Goal: Task Accomplishment & Management: Complete application form

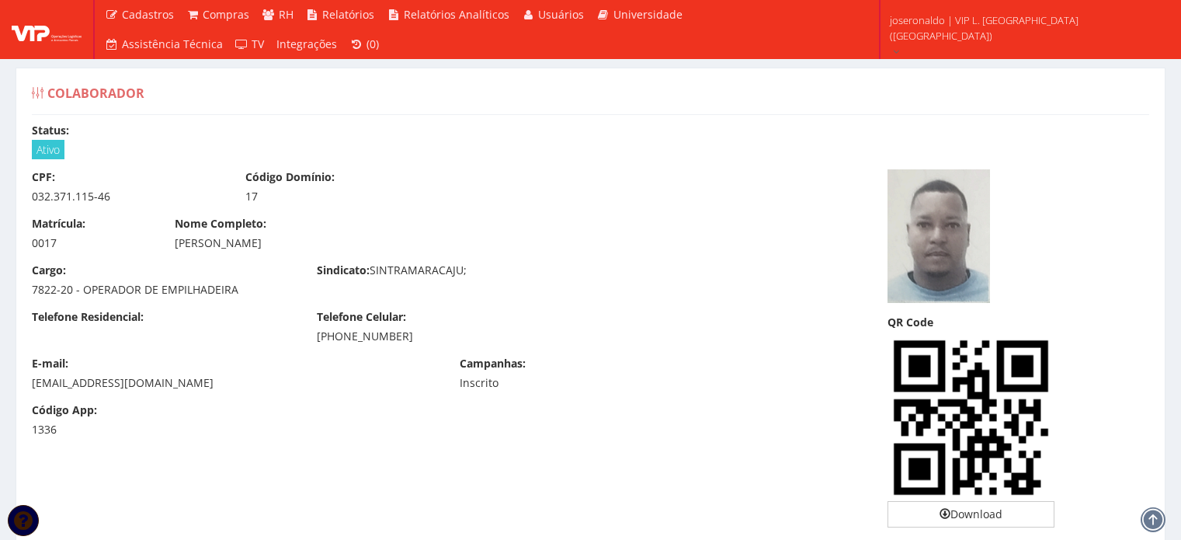
scroll to position [1398, 0]
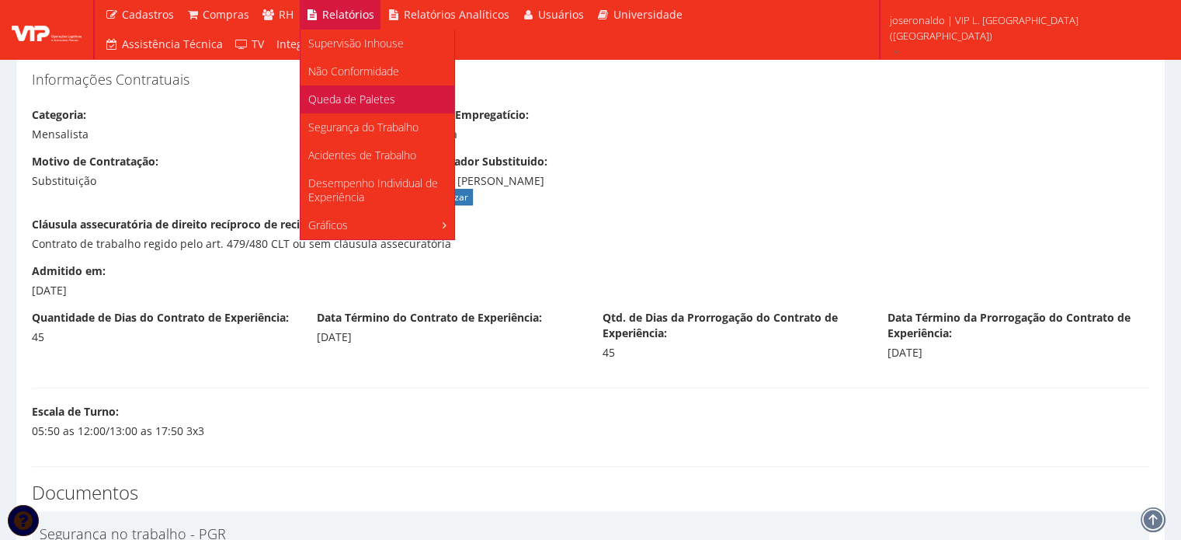
click at [351, 98] on span "Queda de Paletes" at bounding box center [351, 99] width 87 height 15
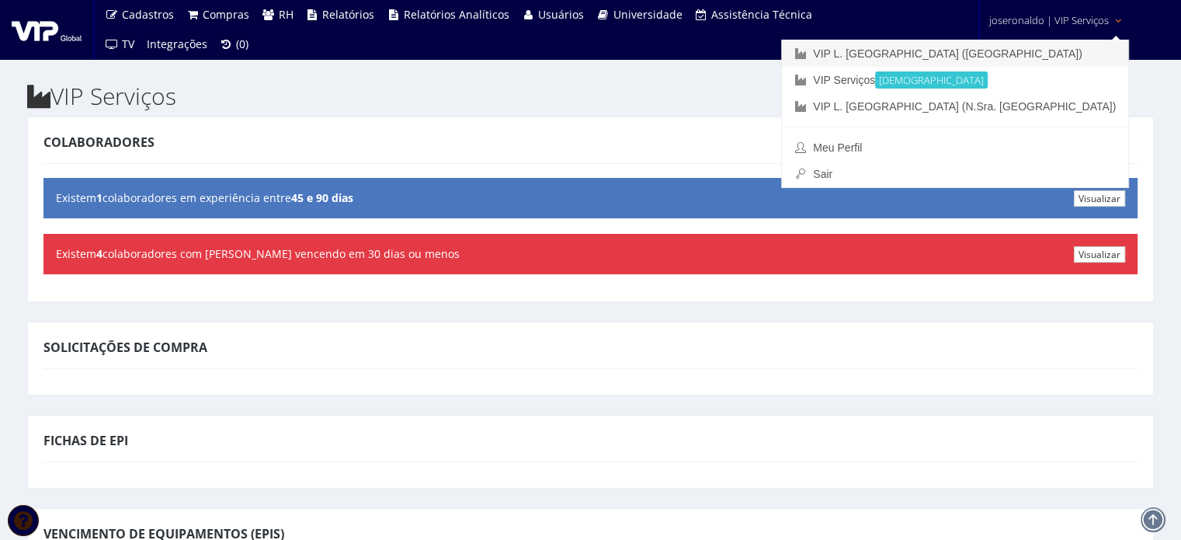
click at [1038, 42] on link "VIP L. [GEOGRAPHIC_DATA] ([GEOGRAPHIC_DATA])" at bounding box center [955, 53] width 346 height 26
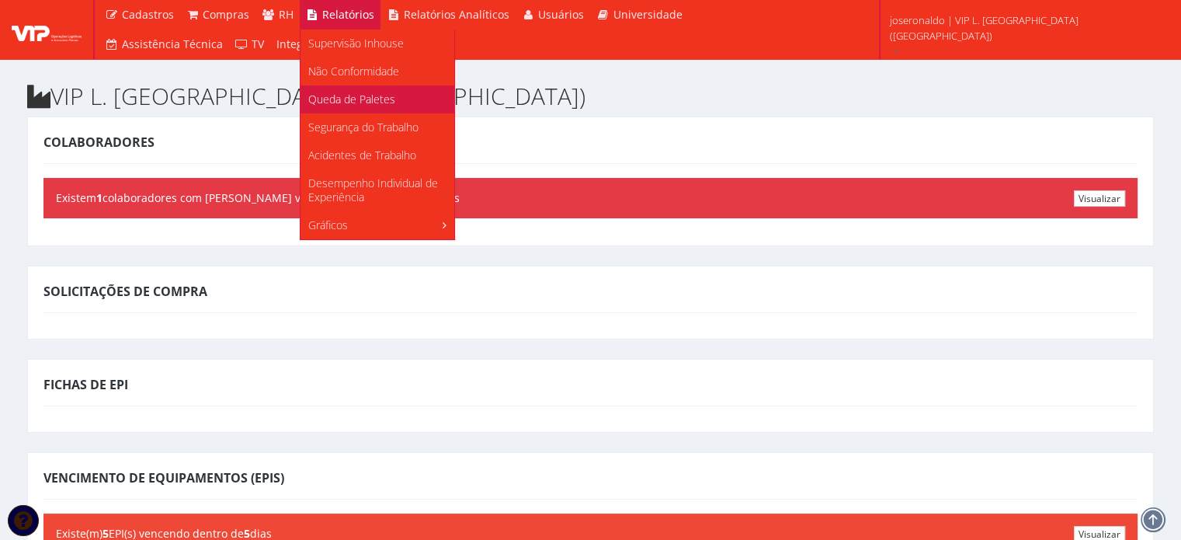
click at [349, 98] on span "Queda de Paletes" at bounding box center [351, 99] width 87 height 15
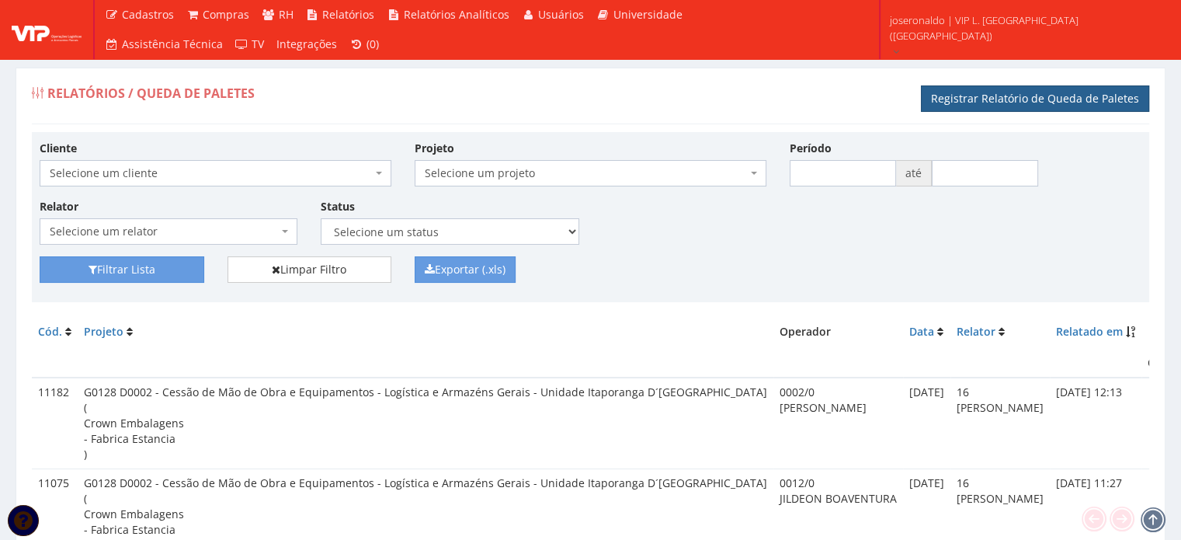
click at [994, 99] on link "Registrar Relatório de Queda de Paletes" at bounding box center [1035, 98] width 228 height 26
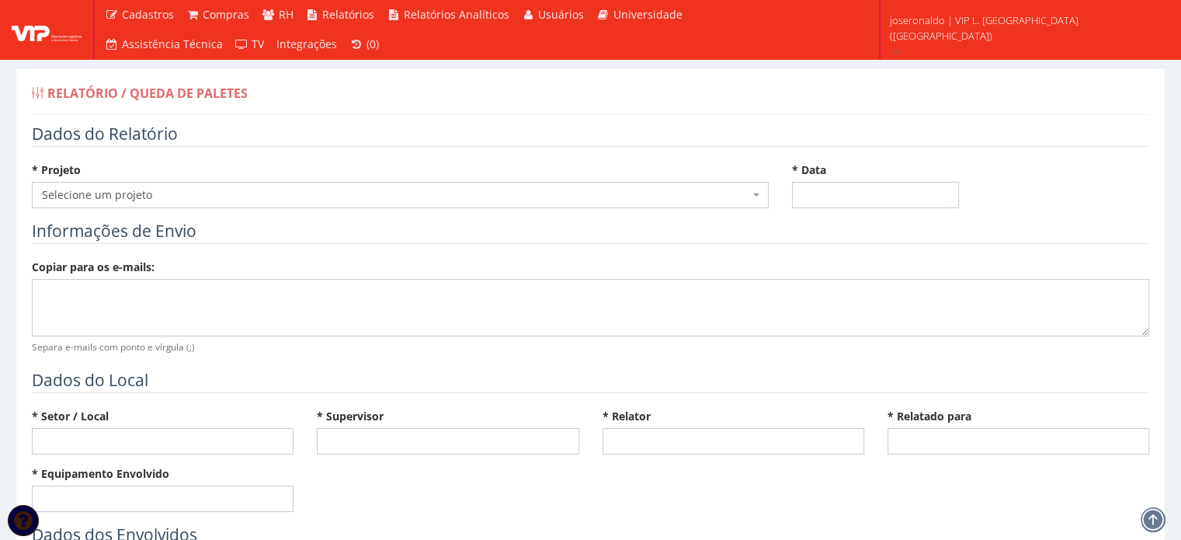
click at [354, 191] on span "Selecione um projeto" at bounding box center [395, 195] width 707 height 16
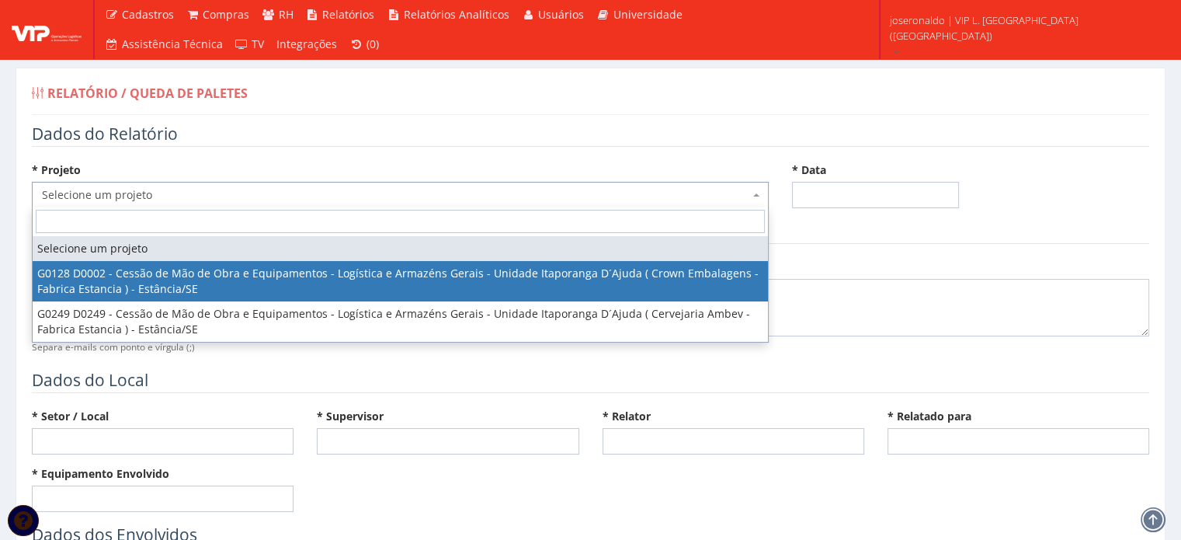
select select "128"
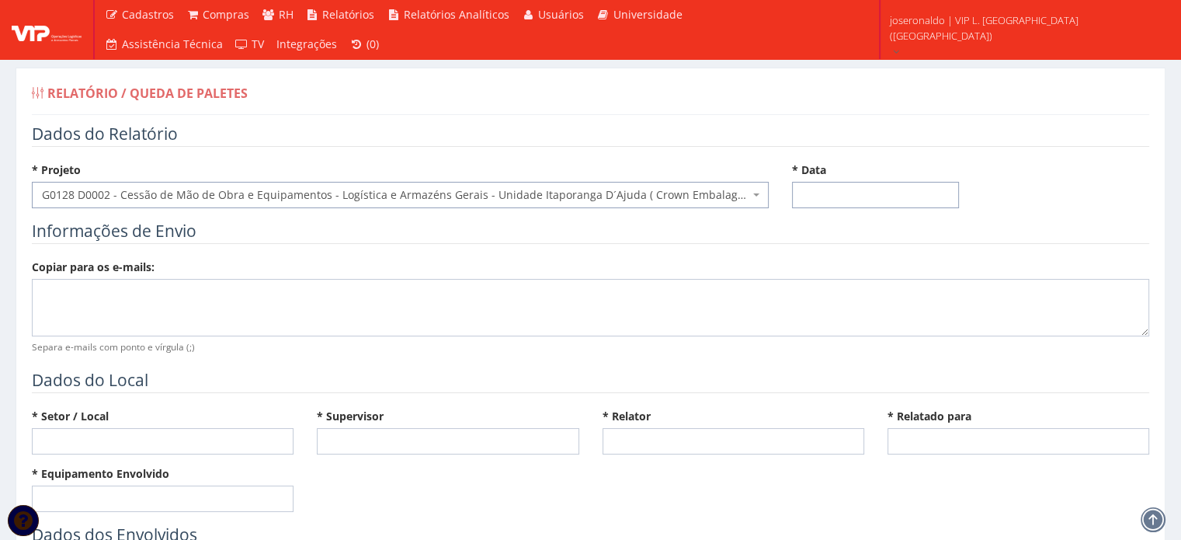
click at [803, 197] on input "* Data" at bounding box center [875, 195] width 167 height 26
click at [833, 304] on td "8" at bounding box center [829, 301] width 21 height 23
type input "[DATE]"
click at [1010, 177] on div "* Projeto Selecione um projeto G0128 D0002 - Cessão de Mão de Obra e Equipament…" at bounding box center [590, 190] width 1141 height 57
click at [125, 297] on textarea at bounding box center [591, 307] width 1118 height 57
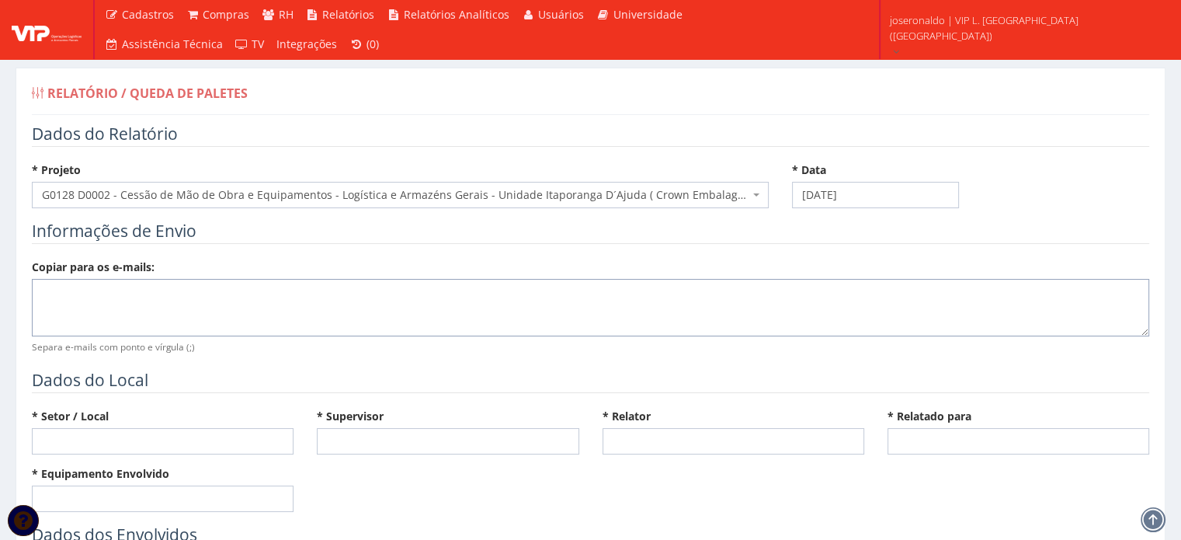
paste textarea "[PERSON_NAME][EMAIL_ADDRESS][DOMAIN_NAME]"
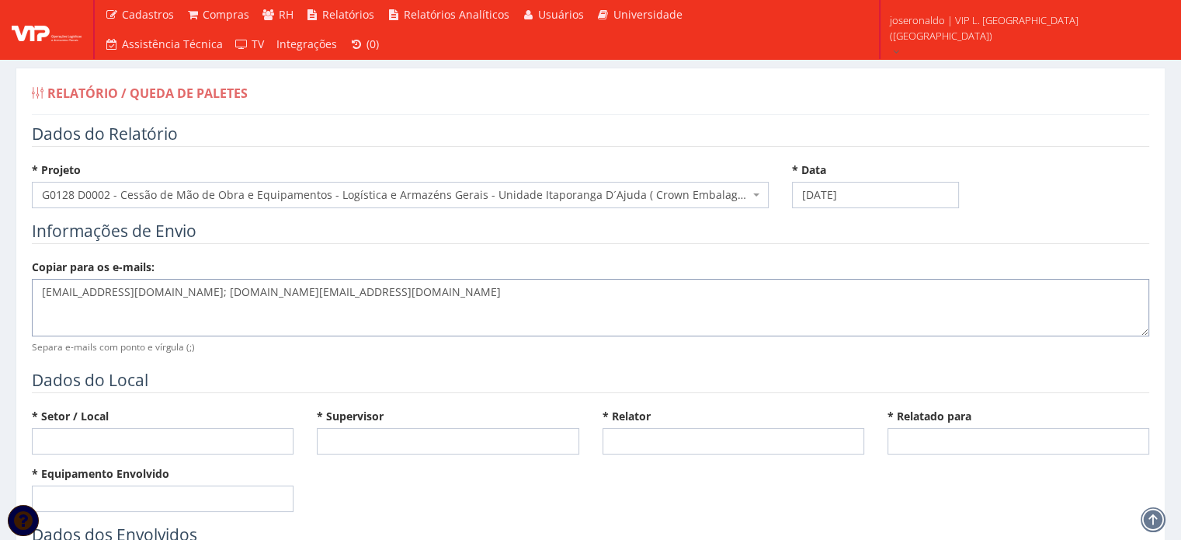
type textarea "[EMAIL_ADDRESS][DOMAIN_NAME]; [DOMAIN_NAME][EMAIL_ADDRESS][DOMAIN_NAME]"
click at [109, 433] on input "* Setor / Local" at bounding box center [163, 441] width 262 height 26
type input "Expedição/Itaporanga"
type input "S"
type input "[PERSON_NAME]"
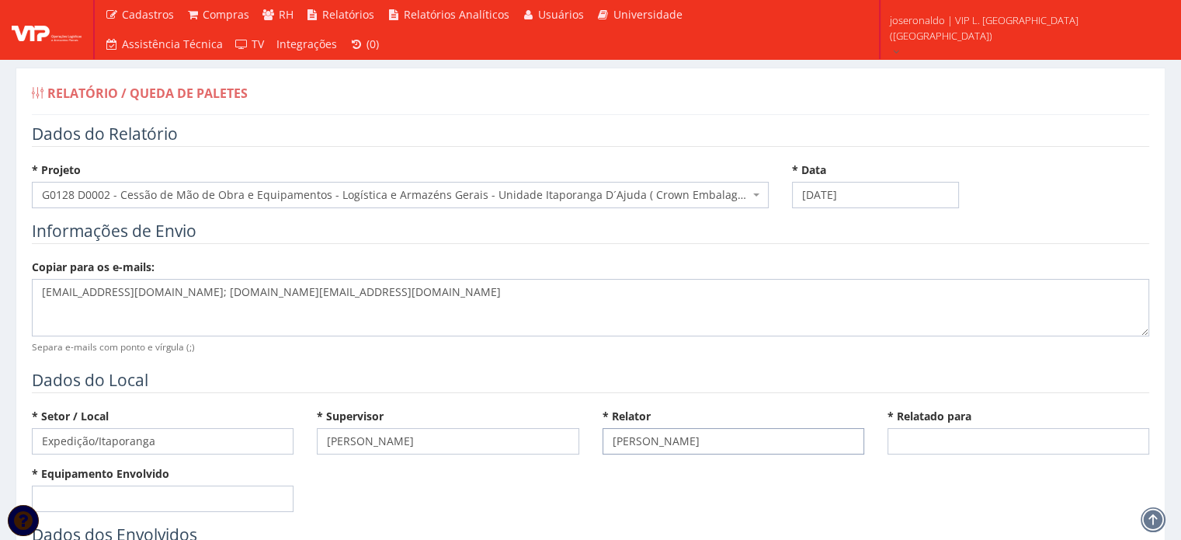
type input "[PERSON_NAME]"
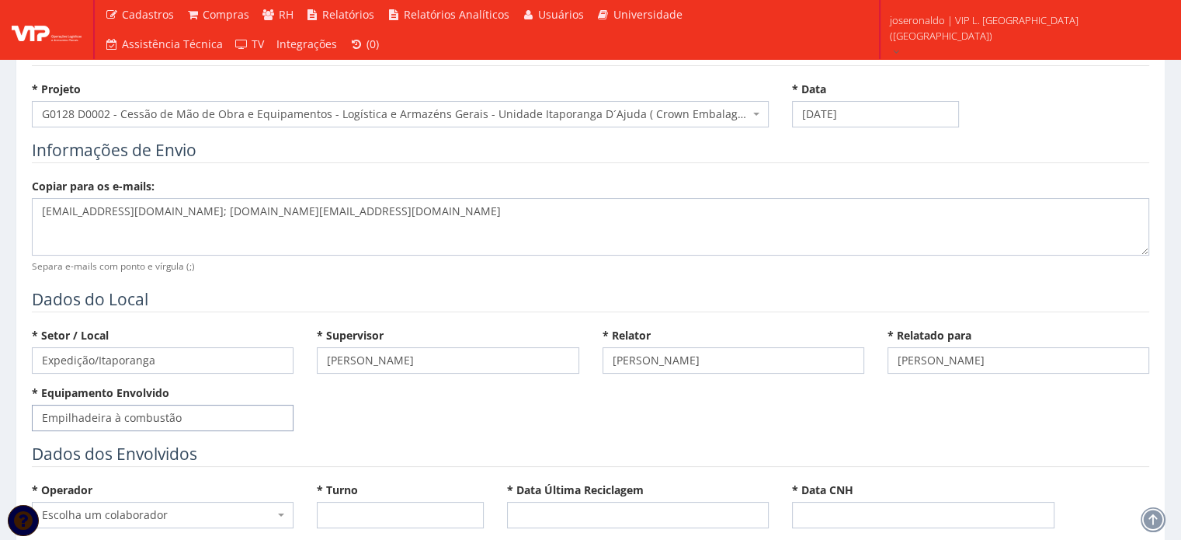
scroll to position [155, 0]
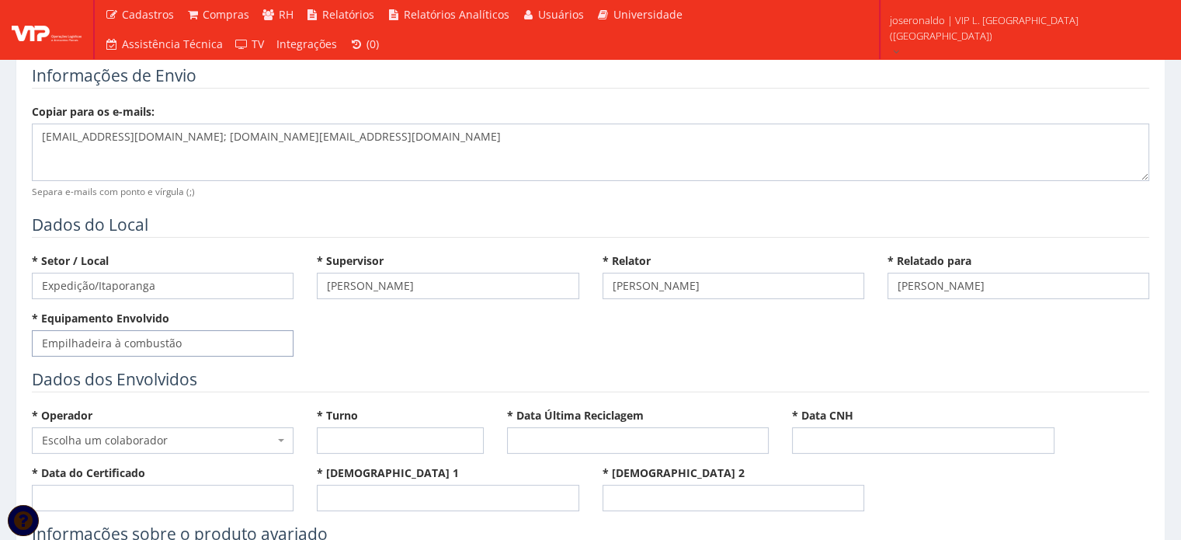
type input "Empilhadeira à combustão"
click at [179, 435] on span "Escolha um colaborador" at bounding box center [158, 441] width 232 height 16
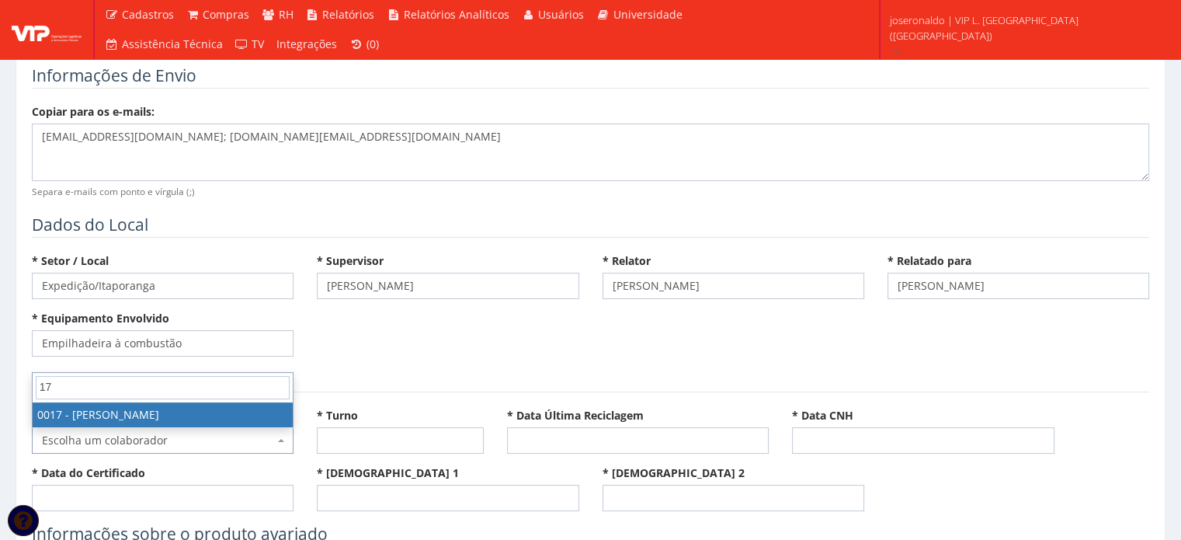
type input "17"
select select "1336"
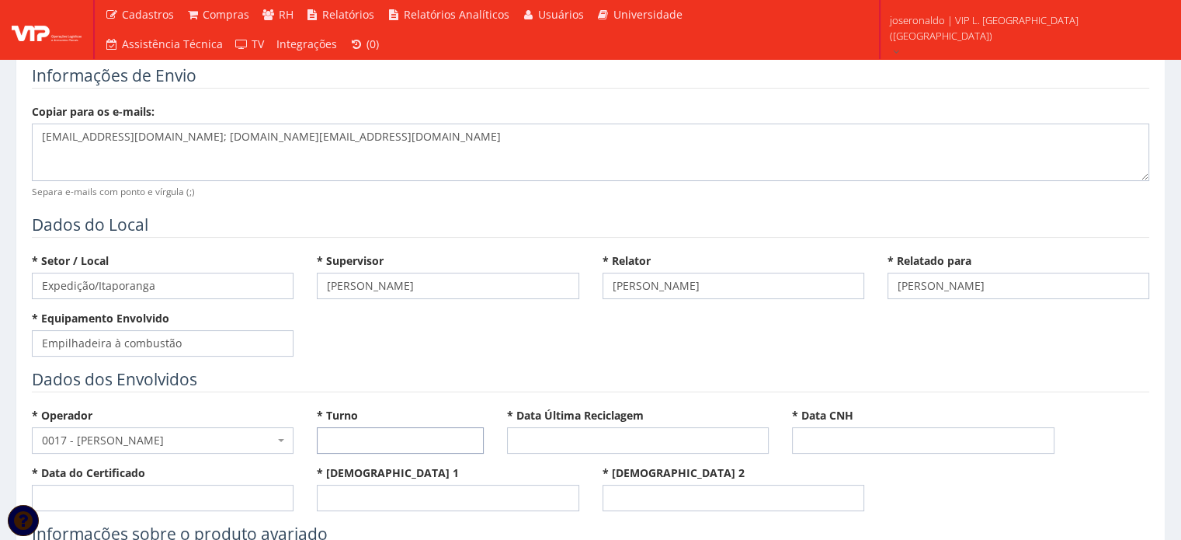
click at [339, 435] on input "* Turno" at bounding box center [400, 440] width 167 height 26
type input "D"
click at [789, 346] on div "* Setor / Local Expedição/Itaporanga * Supervisor José Ronaldo Santos Siqueira …" at bounding box center [590, 310] width 1141 height 115
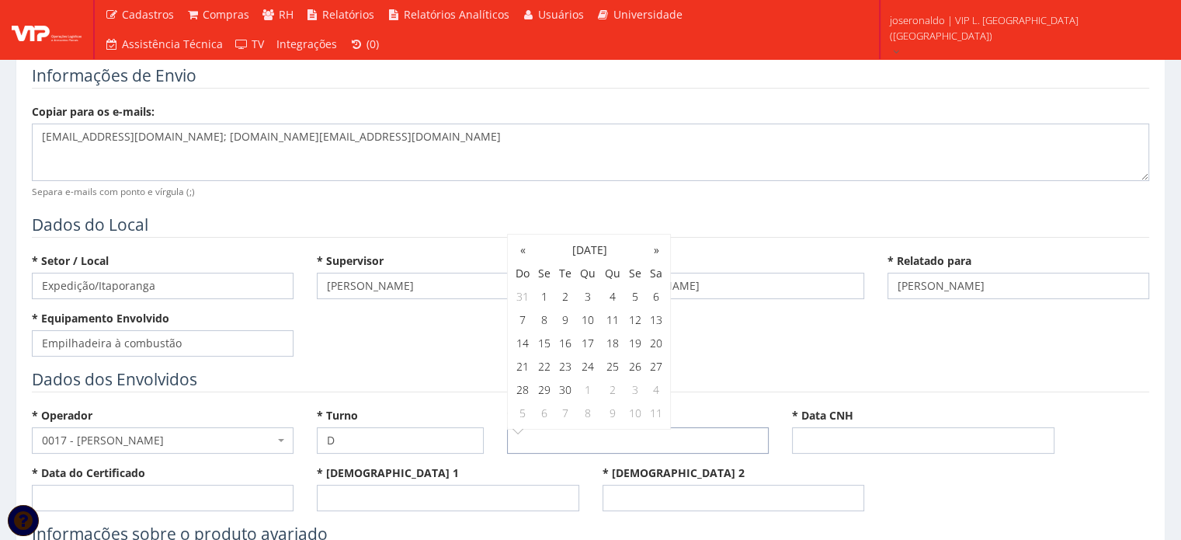
click at [529, 435] on input "* Data Última Reciclagem" at bounding box center [638, 440] width 262 height 26
type input "27/09/2024"
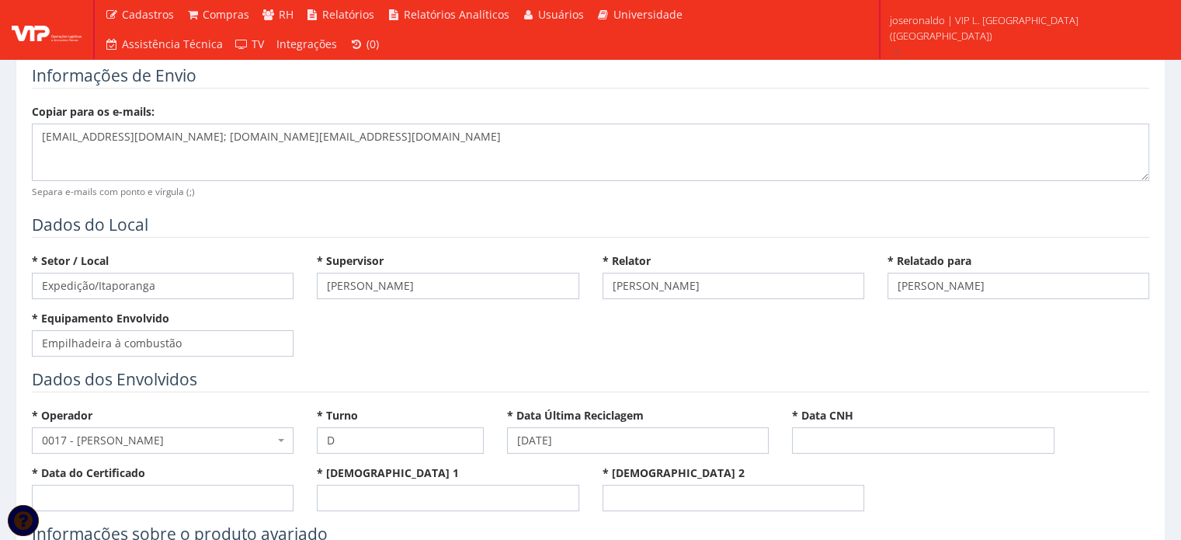
click at [798, 363] on div "* Setor / Local Expedição/Itaporanga * Supervisor José Ronaldo Santos Siqueira …" at bounding box center [590, 310] width 1141 height 115
click at [834, 436] on input "* Data CNH" at bounding box center [923, 440] width 262 height 26
click at [991, 363] on div "* Setor / Local Expedição/Itaporanga * Supervisor José Ronaldo Santos Siqueira …" at bounding box center [590, 310] width 1141 height 115
click at [822, 439] on input "* Data CNH" at bounding box center [923, 440] width 262 height 26
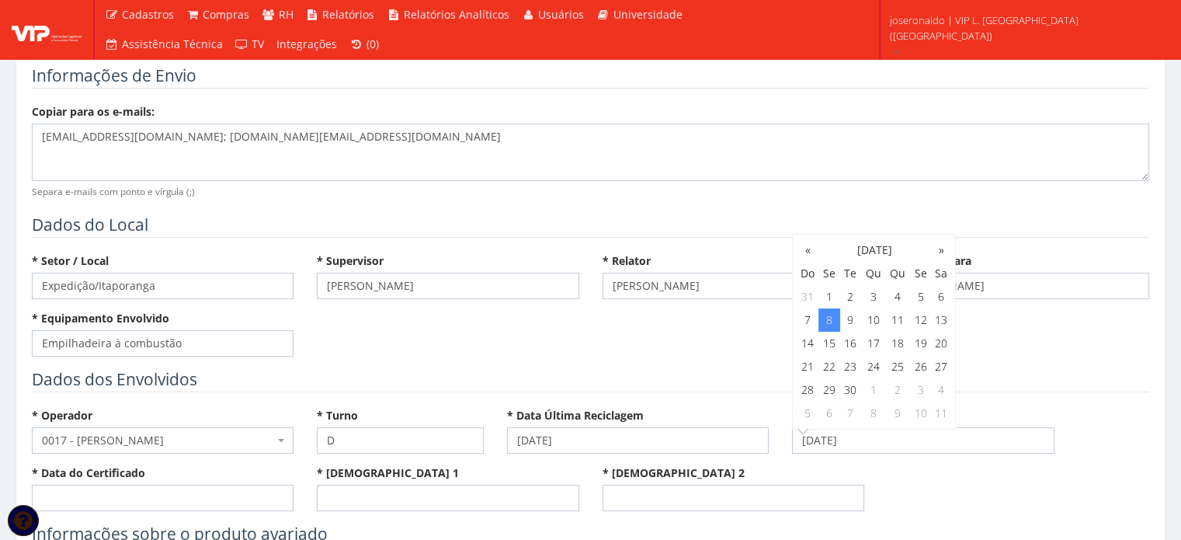
click at [1051, 371] on legend "Dados dos Envolvidos" at bounding box center [591, 380] width 1118 height 24
click at [865, 430] on input "08/09/2025" at bounding box center [923, 440] width 262 height 26
drag, startPoint x: 870, startPoint y: 436, endPoint x: 774, endPoint y: 446, distance: 96.7
click at [774, 446] on div "* Operador Escolha um colaborador 0015/0 - EVALDO SERAFIM DOS SANTOS 27 - GEORG…" at bounding box center [590, 465] width 1141 height 115
type input "[DATE]"
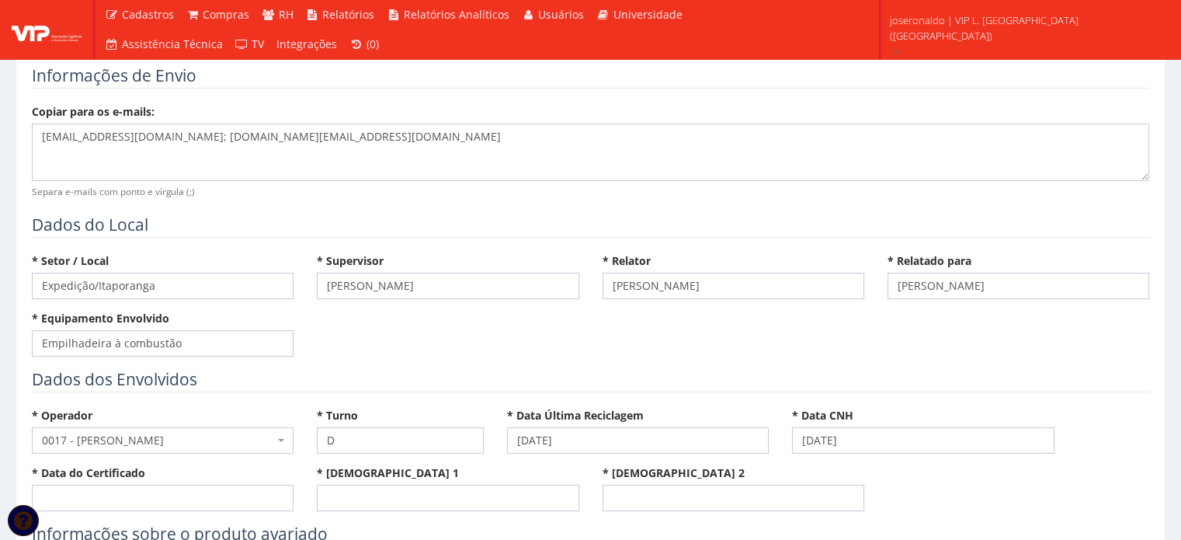
click at [916, 487] on div "* Operador Escolha um colaborador 0015/0 - EVALDO SERAFIM DOS SANTOS 27 - GEORG…" at bounding box center [590, 465] width 1141 height 115
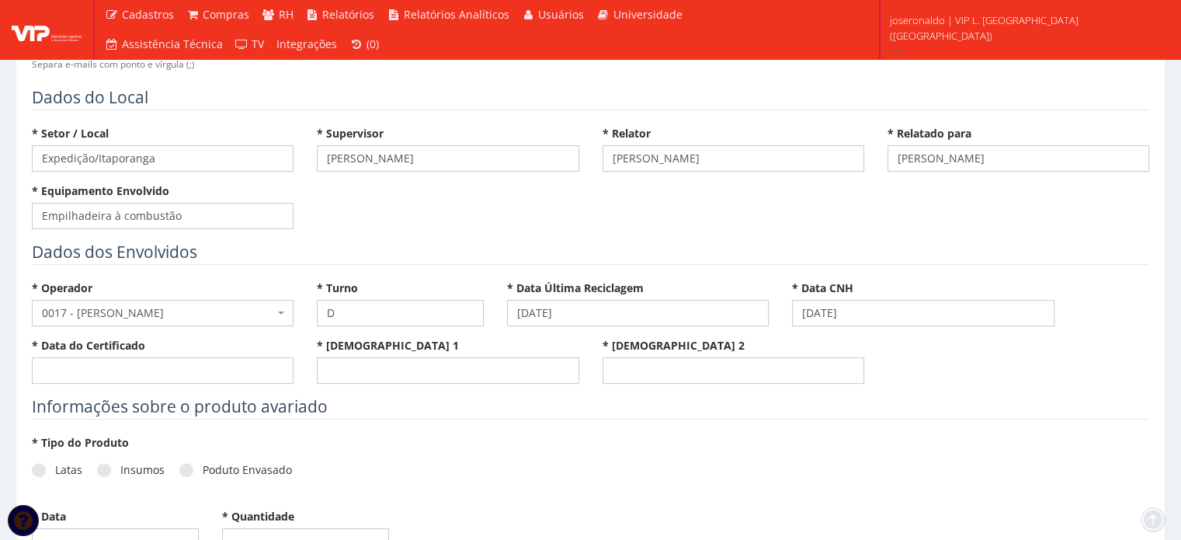
scroll to position [388, 0]
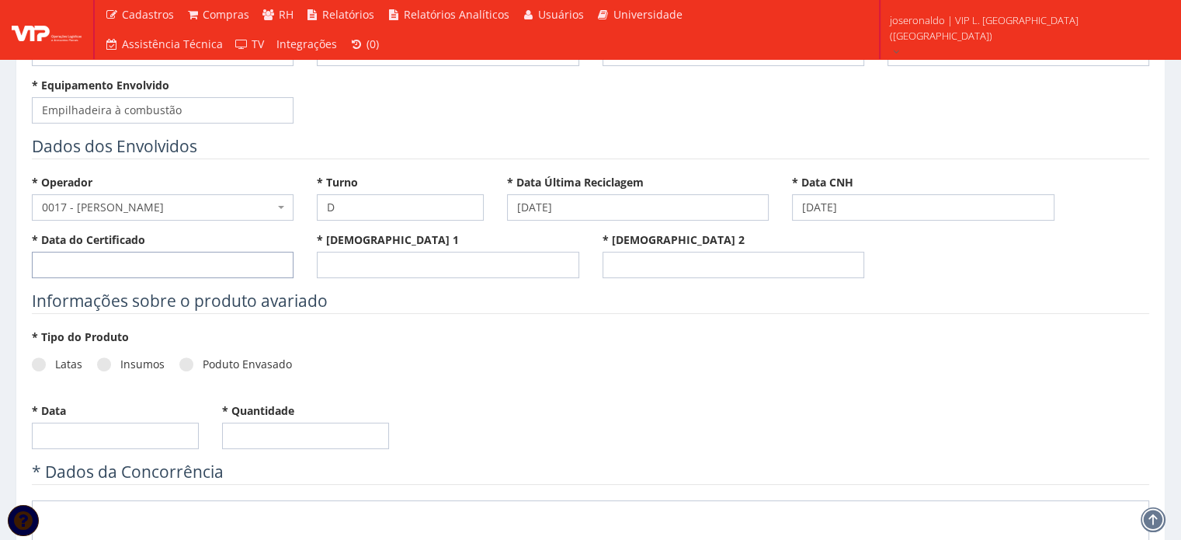
click at [99, 262] on input "* Data do Certificado" at bounding box center [163, 265] width 262 height 26
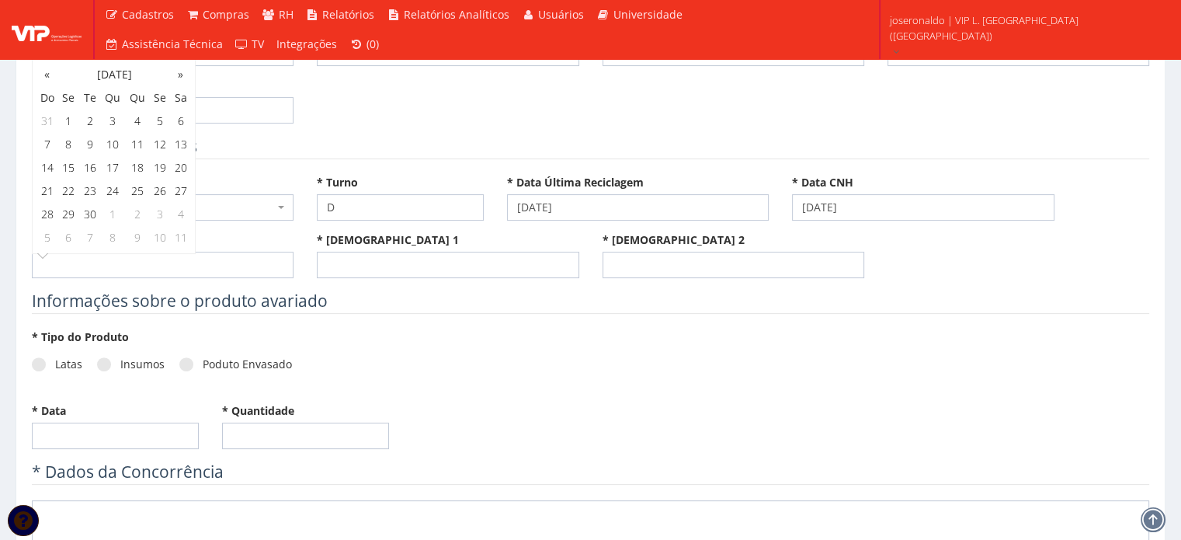
click at [425, 315] on form "Dados do Relatório * Projeto Selecione um projeto G0128 D0002 - Cessão de Mão d…" at bounding box center [591, 543] width 1118 height 1618
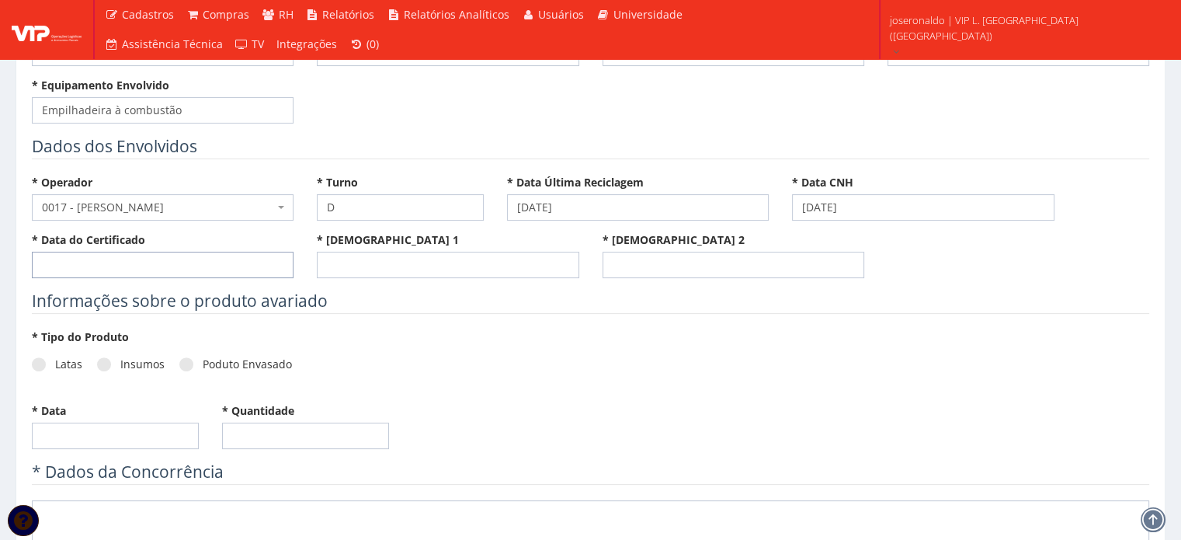
click at [45, 255] on body "Cadastros Clientes Unidades Subclientes Unidades de Subclientes Projetos Vagas …" at bounding box center [590, 515] width 1181 height 1806
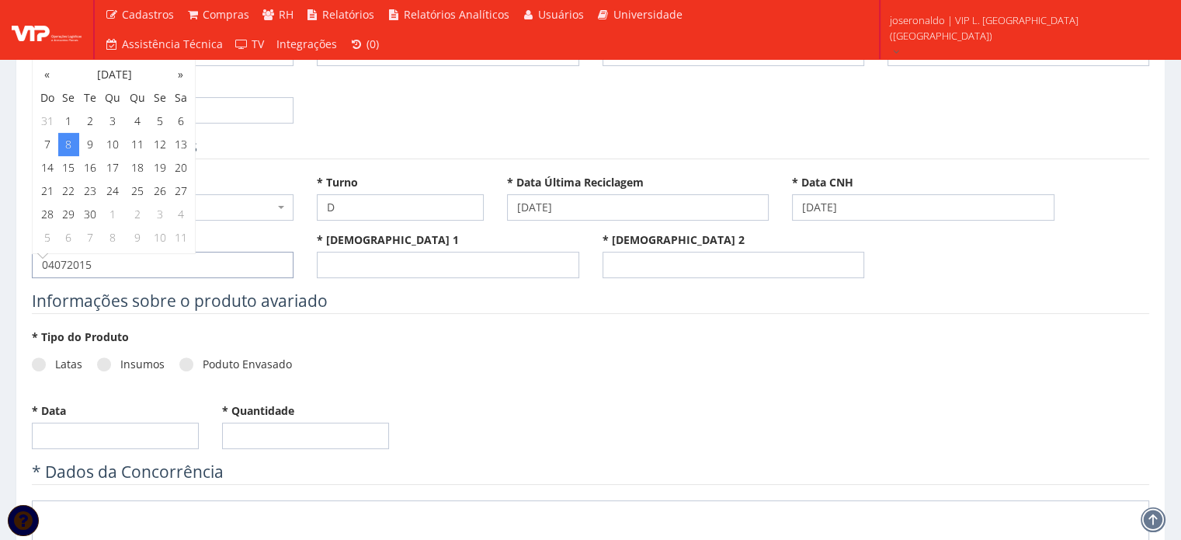
type input "08/09/2025"
click at [412, 264] on input "* Testemunha 1" at bounding box center [448, 265] width 262 height 26
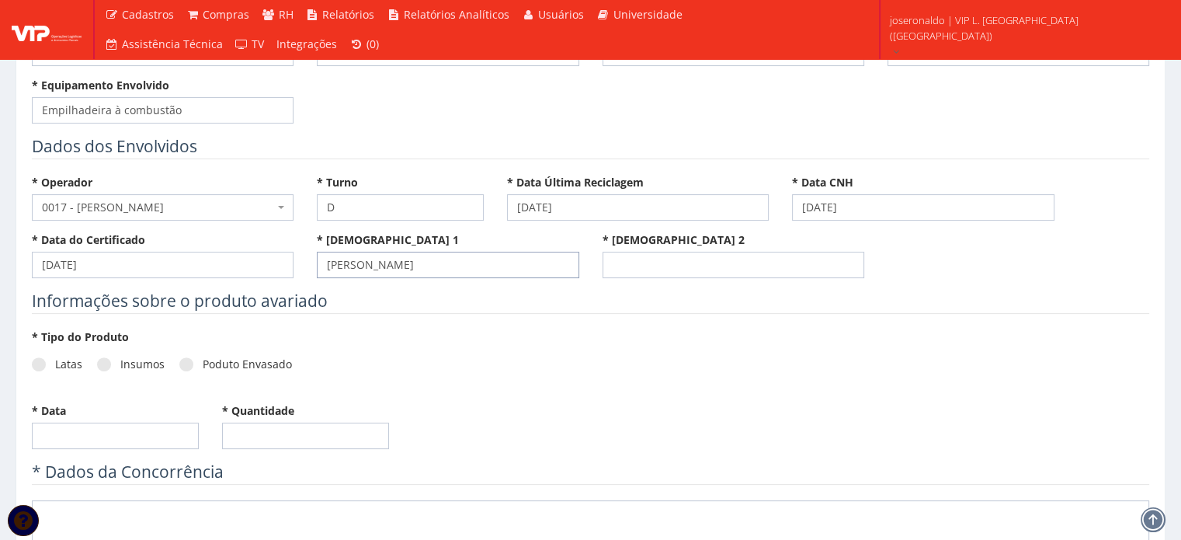
type input "Raul Santos Roque"
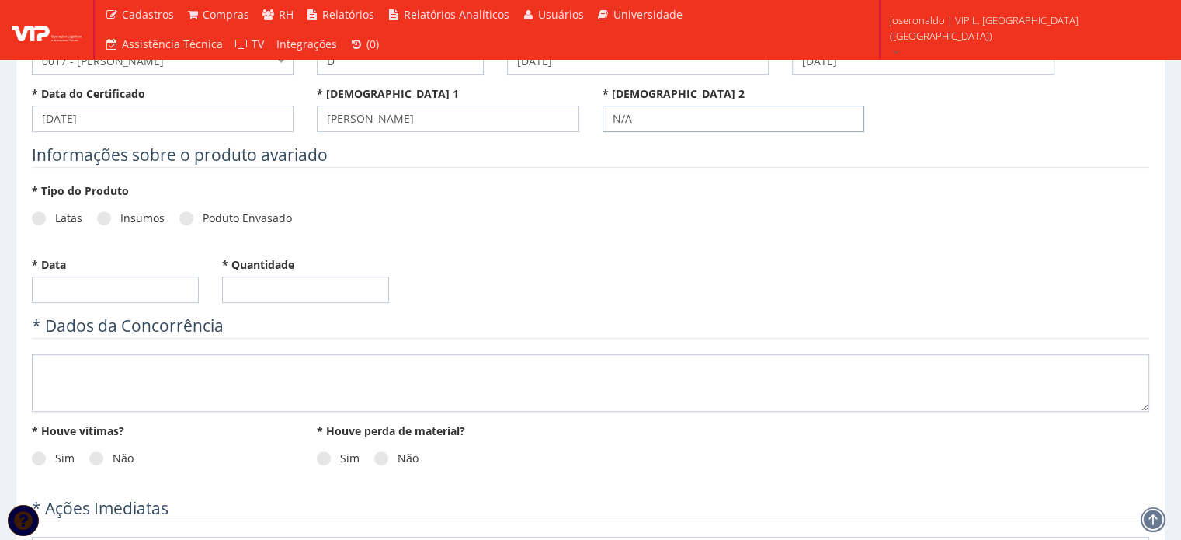
scroll to position [544, 0]
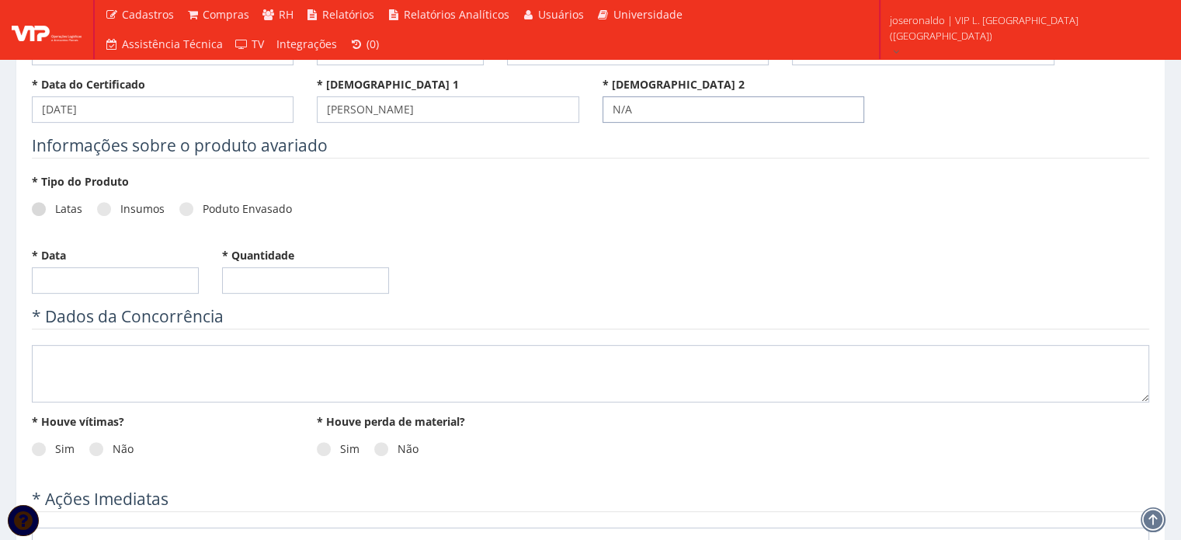
type input "N/A"
click at [64, 201] on label "Latas" at bounding box center [57, 209] width 50 height 16
click at [64, 204] on input "Latas" at bounding box center [60, 209] width 10 height 10
radio input "true"
click at [89, 279] on input "* Data" at bounding box center [115, 280] width 167 height 26
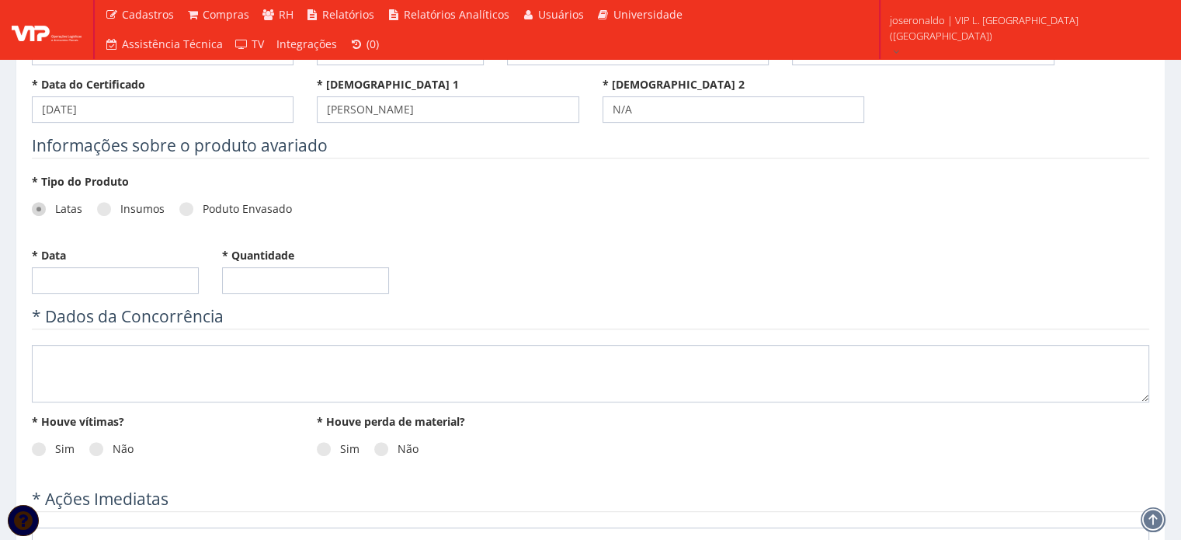
click at [568, 272] on div "* Data * Quantidade" at bounding box center [590, 276] width 1141 height 57
click at [59, 278] on input "* Data" at bounding box center [115, 280] width 167 height 26
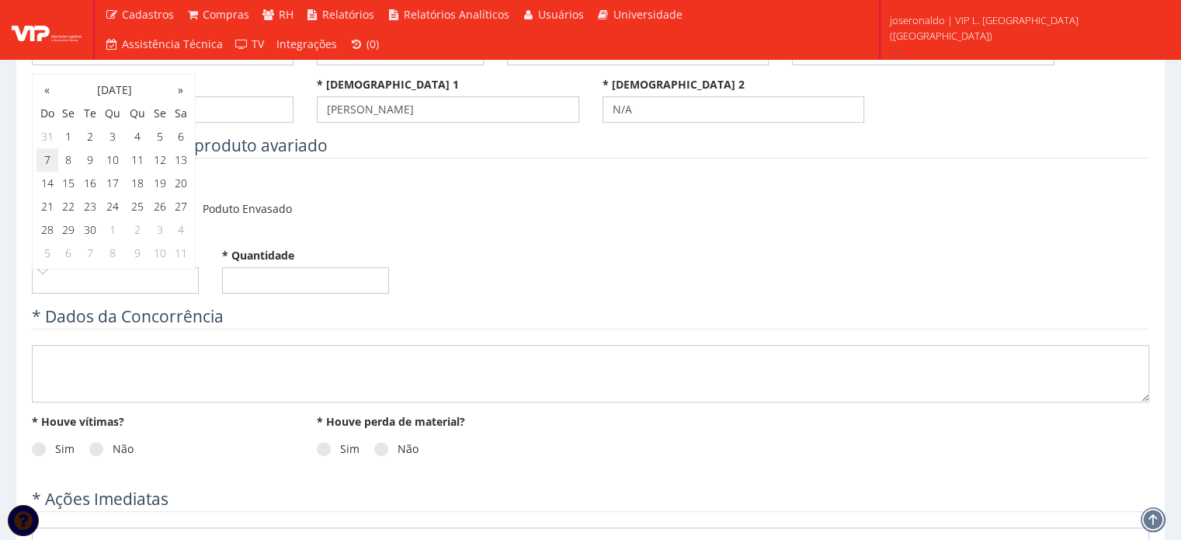
click at [43, 164] on td "7" at bounding box center [48, 159] width 22 height 23
type input "07/09/2025"
click at [264, 277] on input "text" at bounding box center [305, 280] width 167 height 26
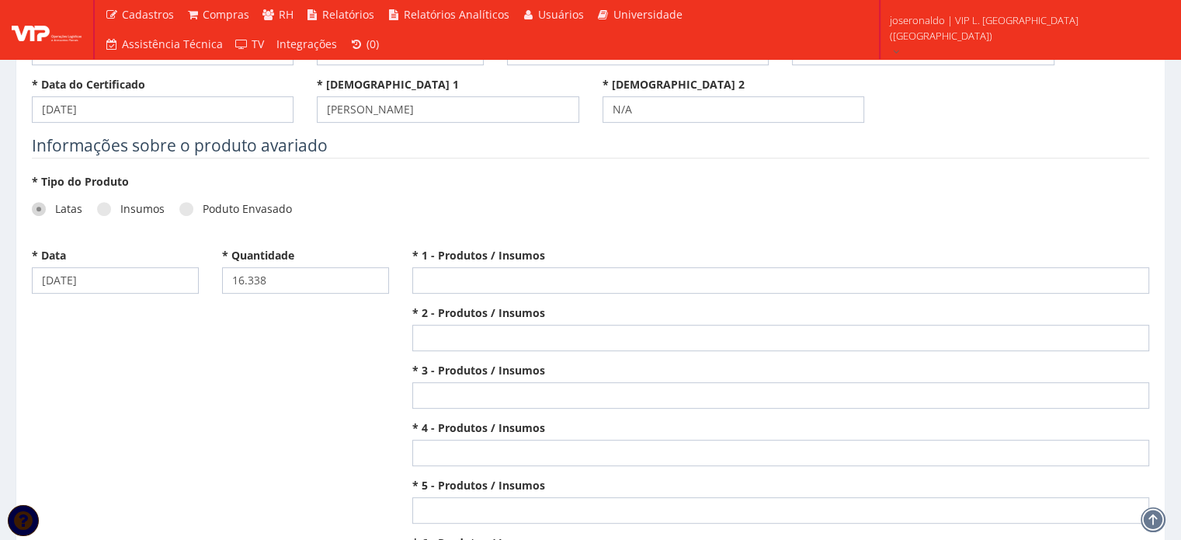
click at [640, 197] on div "* Tipo do Produto Latas Insumos Poduto Envasado" at bounding box center [590, 211] width 1141 height 74
drag, startPoint x: 276, startPoint y: 284, endPoint x: 200, endPoint y: 287, distance: 76.1
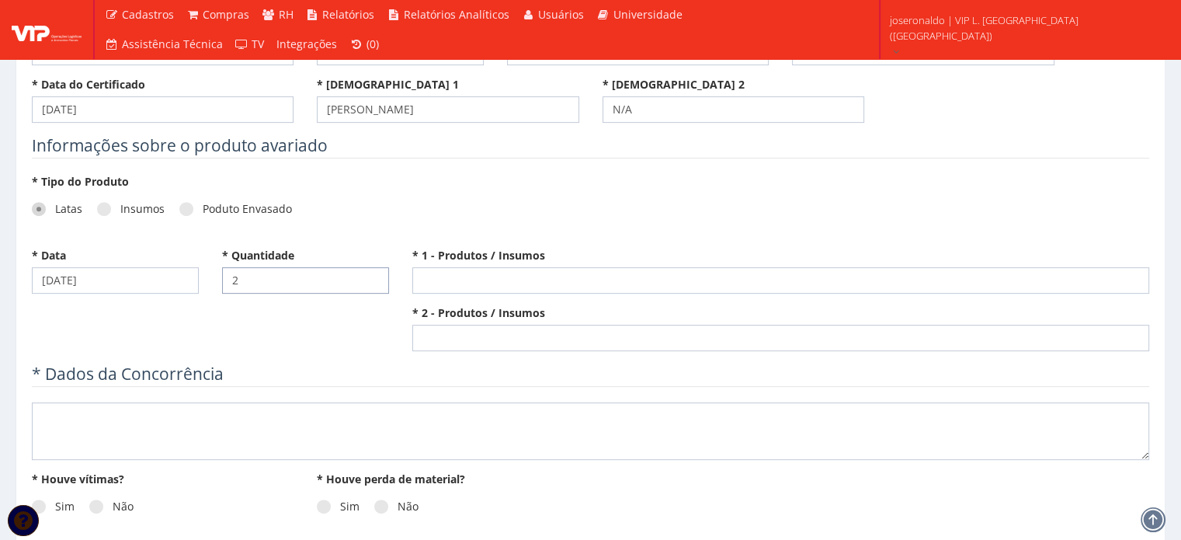
type input "2"
click at [488, 275] on input "* 1 - Produtos / Insumos" at bounding box center [780, 280] width 737 height 26
type input "L"
drag, startPoint x: 749, startPoint y: 282, endPoint x: 398, endPoint y: 281, distance: 351.8
click at [398, 281] on div "* Data 07/09/2025 * Quantidade 2 * 1 - Produtos / Insumos 40209480805 - Lata Al…" at bounding box center [590, 305] width 1141 height 115
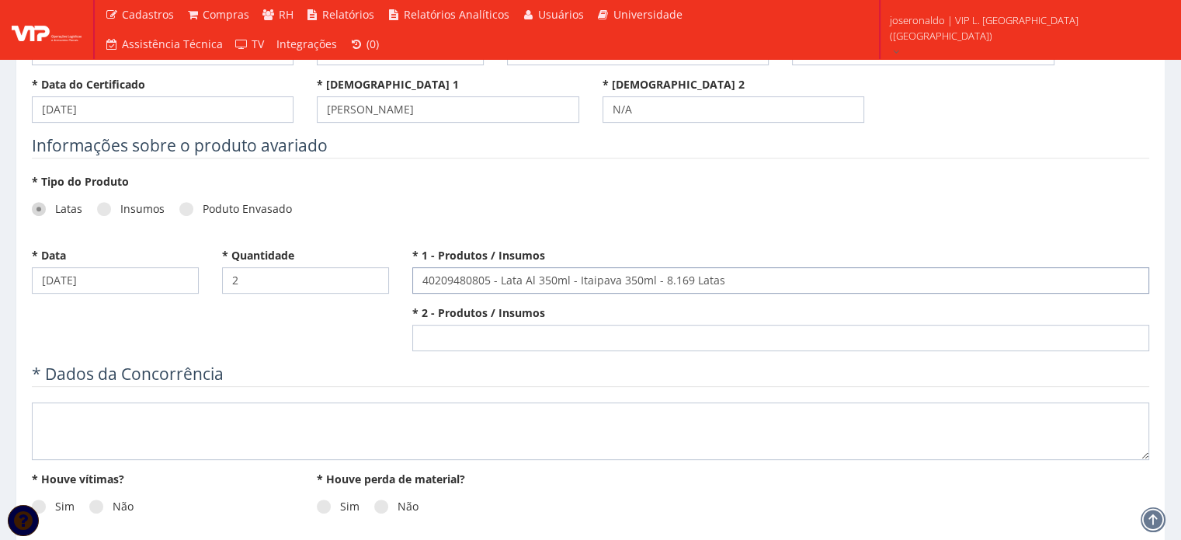
type input "40209480805 - Lata Al 350ml - Itaipava 350ml - 8.169 Latas"
click at [469, 341] on input "* 2 - Produtos / Insumos" at bounding box center [780, 338] width 737 height 26
paste input "40209480805 - Lata Al 350ml - Itaipava 350ml - 8.169 Latas"
type input "40209480805 - Lata Al 350ml - Itaipava 350ml - 8.169 Latas"
click at [154, 419] on textarea at bounding box center [591, 430] width 1118 height 57
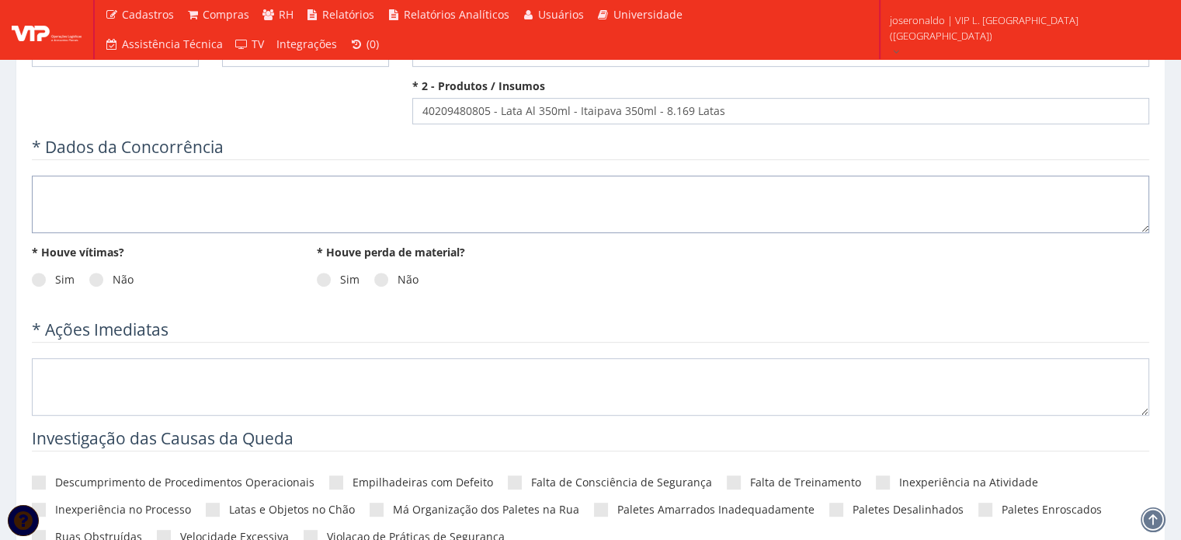
scroll to position [777, 0]
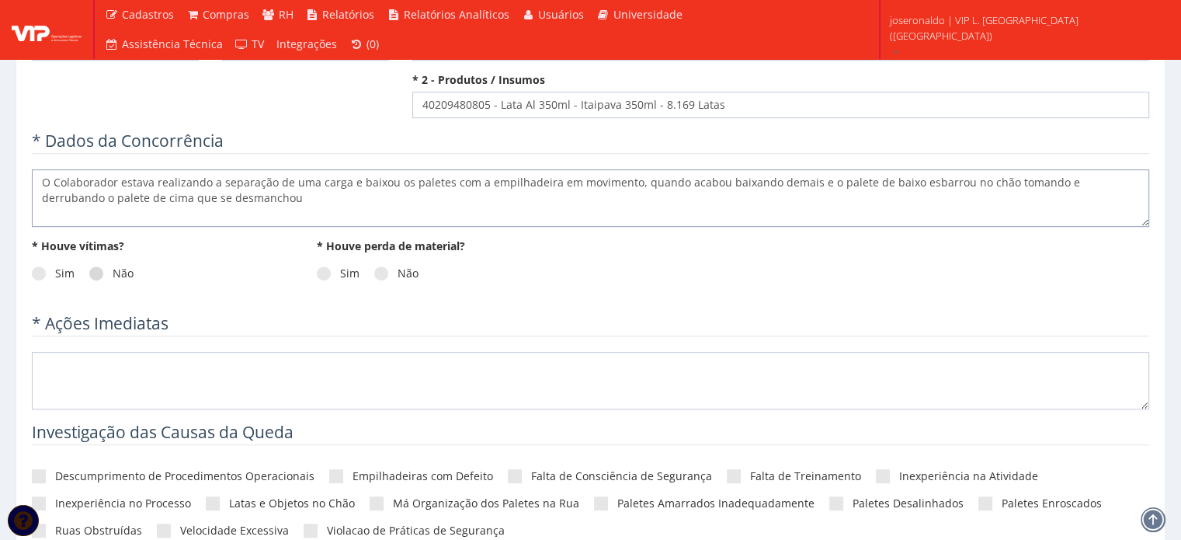
type textarea "O Colaborador estava realizando a separação de uma carga e baixou os paletes co…"
click at [121, 278] on label "Não" at bounding box center [111, 274] width 44 height 16
click at [121, 278] on input "Não" at bounding box center [118, 274] width 10 height 10
radio input "true"
click at [355, 276] on label "Sim" at bounding box center [338, 274] width 43 height 16
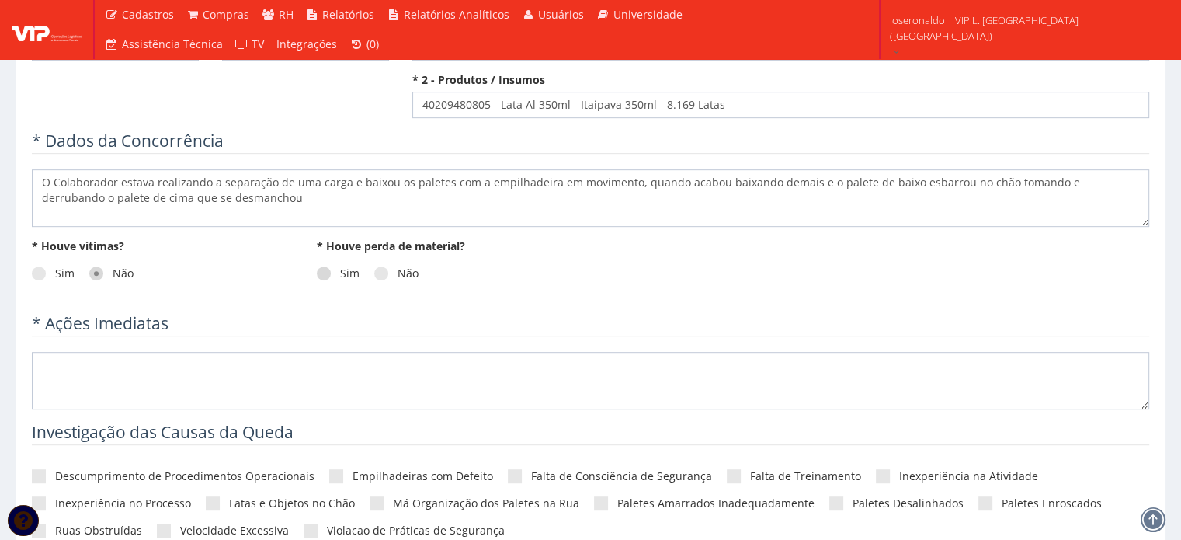
click at [350, 276] on input "Sim" at bounding box center [345, 274] width 10 height 10
radio input "true"
click at [291, 381] on textarea at bounding box center [591, 380] width 1118 height 57
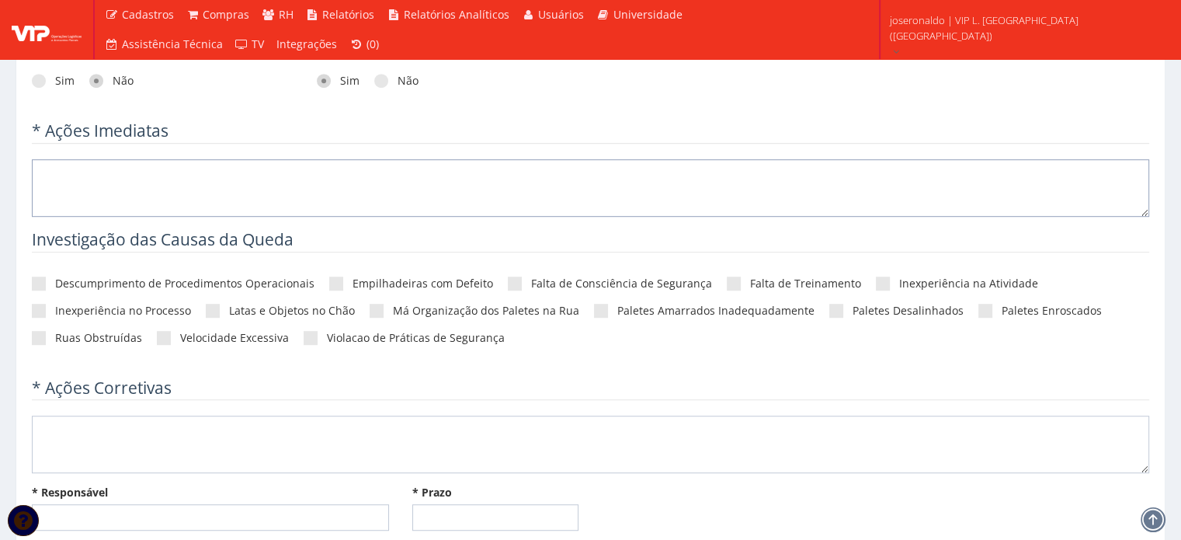
scroll to position [1010, 0]
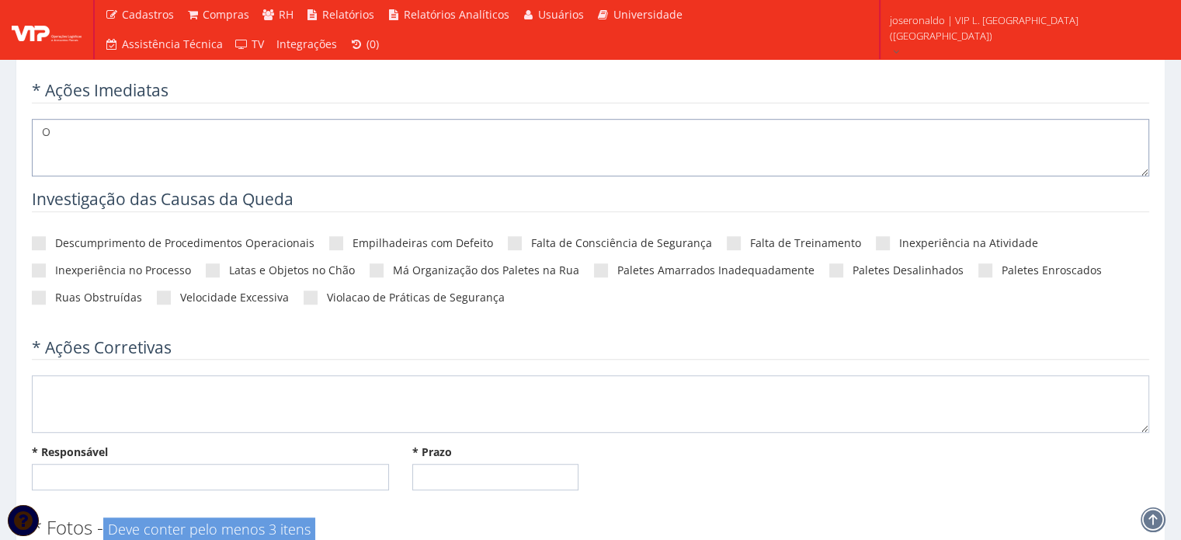
type textarea "O"
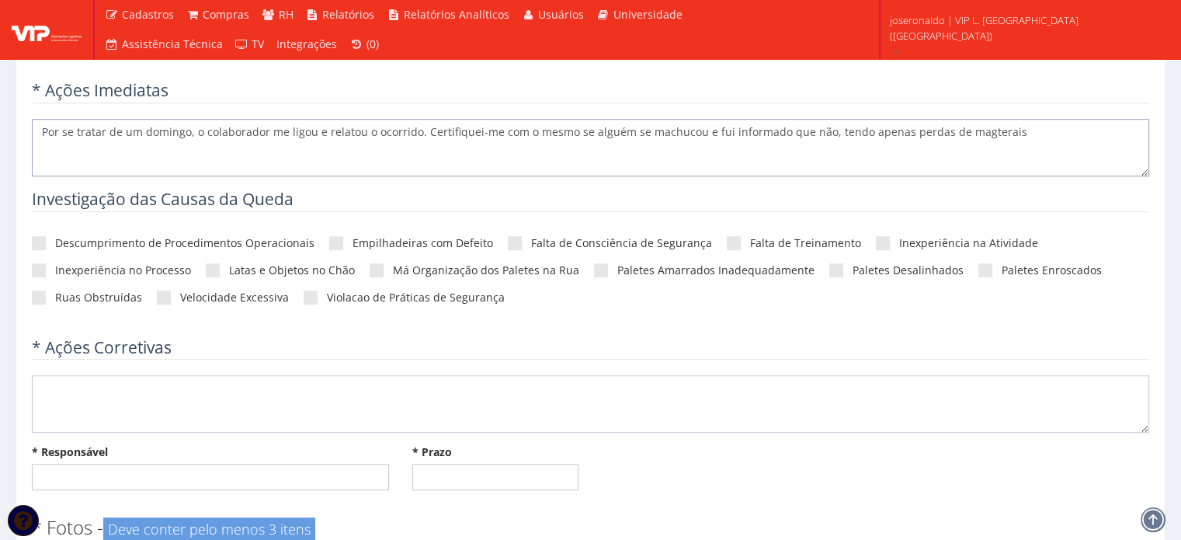
click at [972, 130] on textarea "Por se tratar de um domingo, o colaborador me ligou e relatou o ocorrido. Certi…" at bounding box center [591, 147] width 1118 height 57
click at [916, 131] on textarea "Por se tratar de um domingo, o colaborador me ligou e relatou o ocorrido. Certi…" at bounding box center [591, 147] width 1118 height 57
click at [1024, 133] on textarea "Por se tratar de um domingo, o colaborador me ligou e relatou o ocorrido. Certi…" at bounding box center [591, 147] width 1118 height 57
click at [913, 133] on textarea "Por se tratar de um domingo, o colaborador me ligou e relatou o ocorrido. Certi…" at bounding box center [591, 147] width 1118 height 57
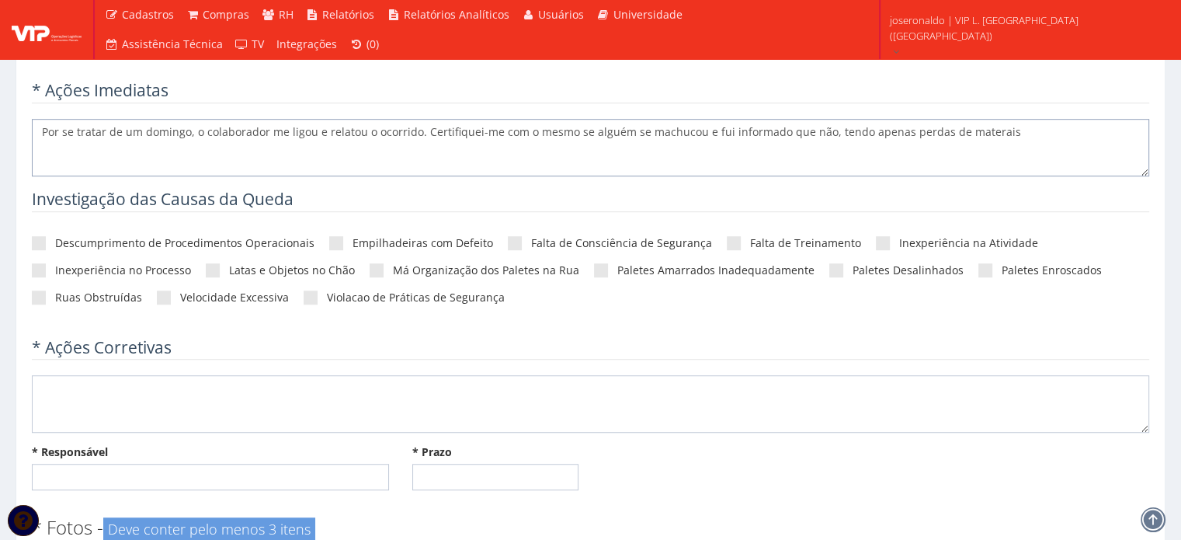
click at [1022, 141] on textarea "Por se tratar de um domingo, o colaborador me ligou e relatou o ocorrido. Certi…" at bounding box center [591, 147] width 1118 height 57
click at [926, 136] on textarea "Por se tratar de um domingo, o colaborador me ligou e relatou o ocorrido. Certi…" at bounding box center [591, 147] width 1118 height 57
click at [1008, 136] on textarea "Por se tratar de um domingo, o colaborador me ligou e relatou o ocorrido. Certi…" at bounding box center [591, 147] width 1118 height 57
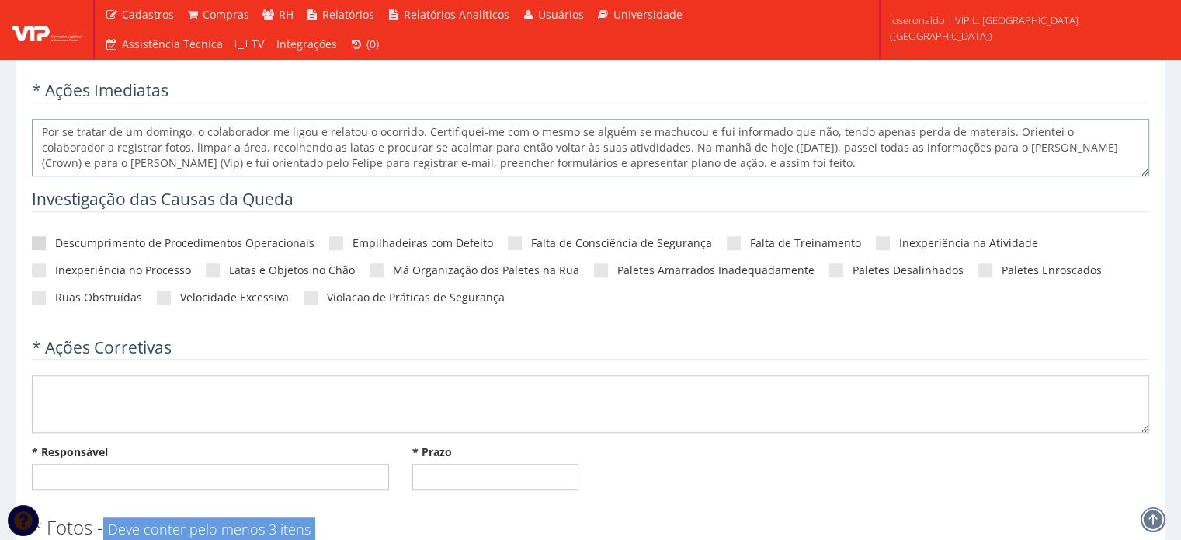
type textarea "Por se tratar de um domingo, o colaborador me ligou e relatou o ocorrido. Certi…"
click at [37, 240] on span at bounding box center [39, 243] width 14 height 14
click at [55, 240] on input"] "Descumprimento de Procedimentos Operacionais" at bounding box center [60, 243] width 10 height 10
checkbox input"] "true"
click at [315, 297] on label "Violacao de Práticas de Segurança" at bounding box center [404, 298] width 201 height 16
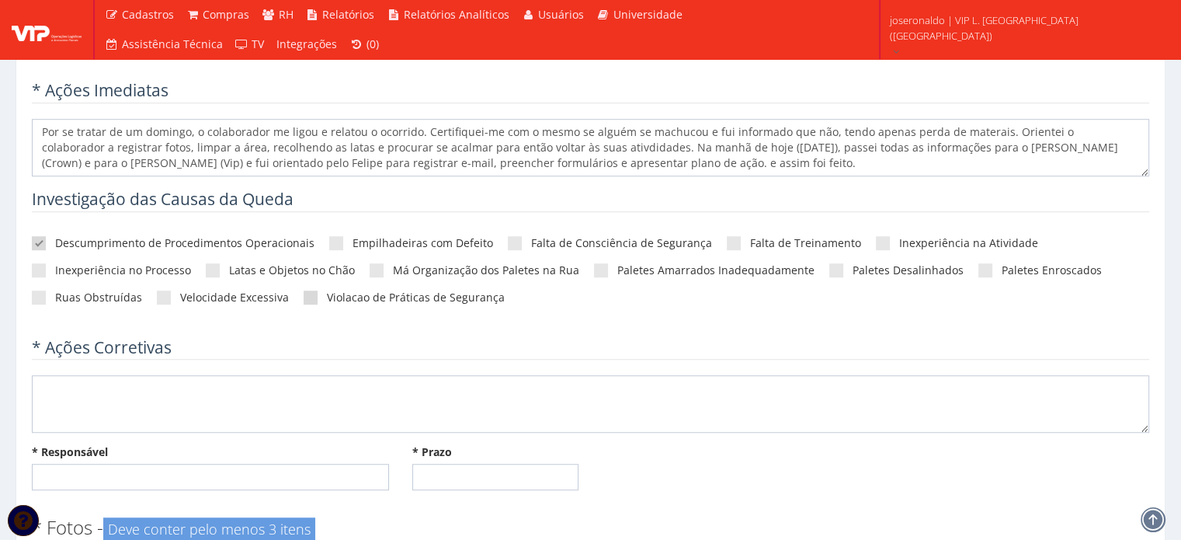
click at [327, 297] on input"] "Violacao de Práticas de Segurança" at bounding box center [332, 298] width 10 height 10
checkbox input"] "true"
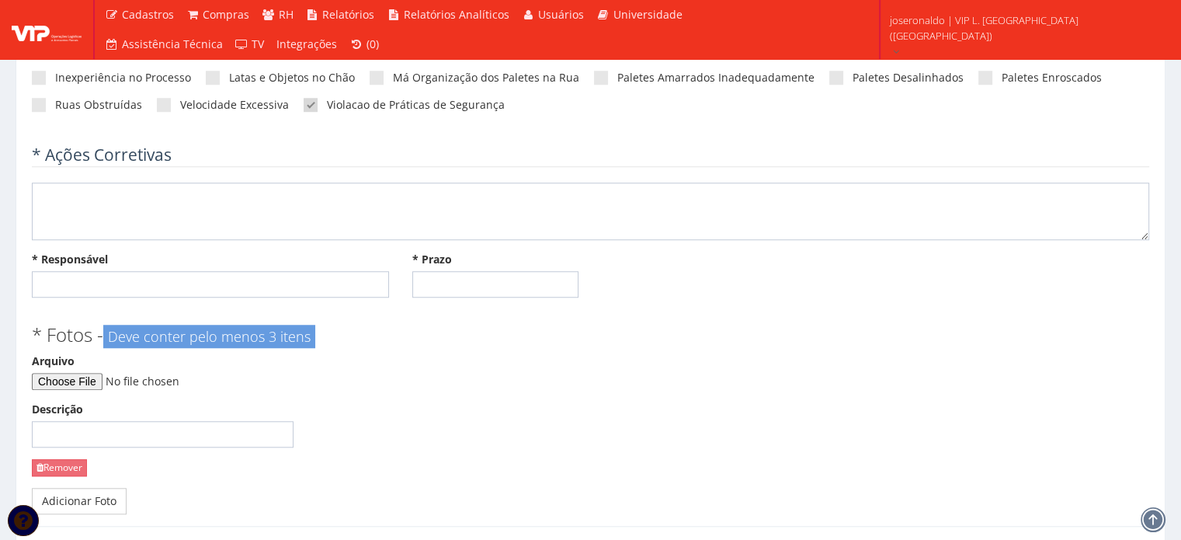
scroll to position [1243, 0]
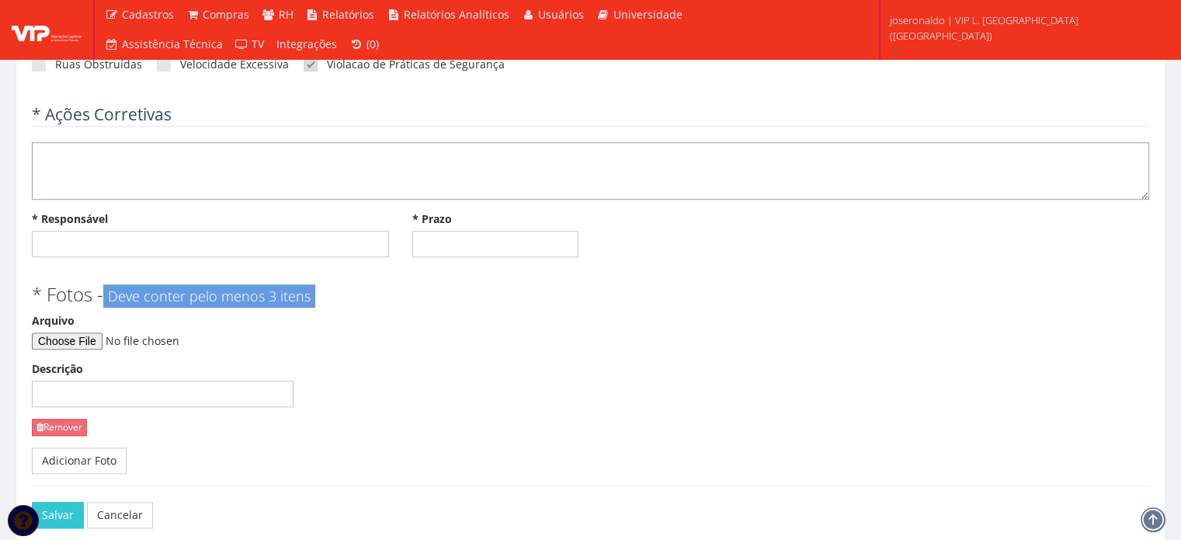
click at [140, 180] on textarea at bounding box center [591, 170] width 1118 height 57
type textarea "O Colaborador será advertido ainda hoje"
click at [143, 247] on input "* Responsável" at bounding box center [210, 244] width 357 height 26
type input "José Ronaldo Santos Siqueira"
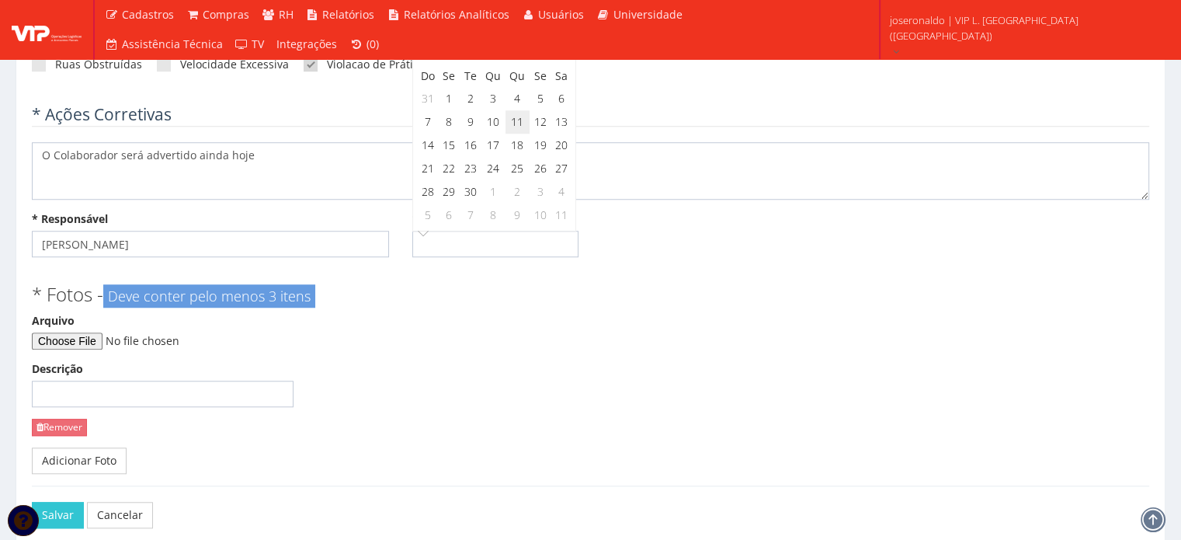
click at [520, 120] on td "11" at bounding box center [518, 121] width 25 height 23
type input "11/09/2025"
click at [666, 263] on div "* Responsável José Ronaldo Santos Siqueira * Prazo 11/09/2025" at bounding box center [590, 239] width 1141 height 57
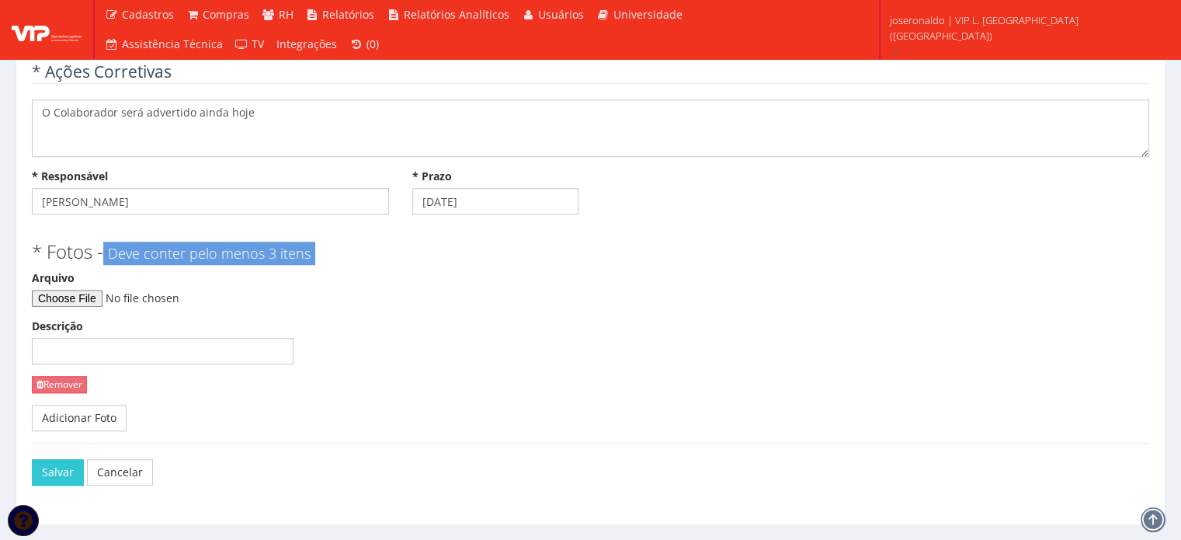
scroll to position [1319, 0]
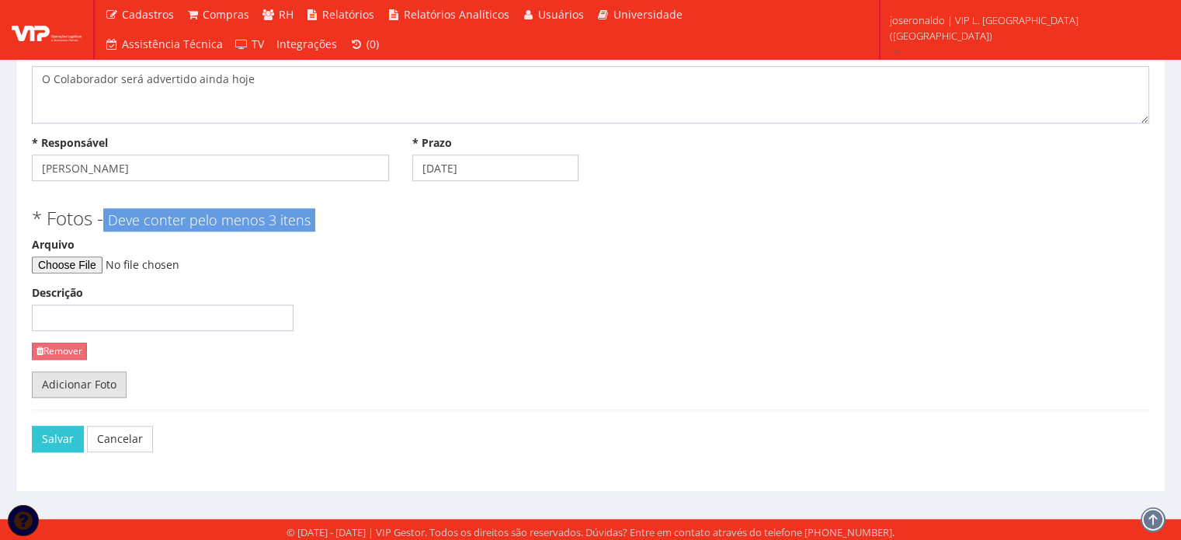
click at [90, 391] on link "Adicionar Foto" at bounding box center [79, 384] width 95 height 26
click at [91, 391] on link "Adicionar Foto" at bounding box center [79, 384] width 95 height 26
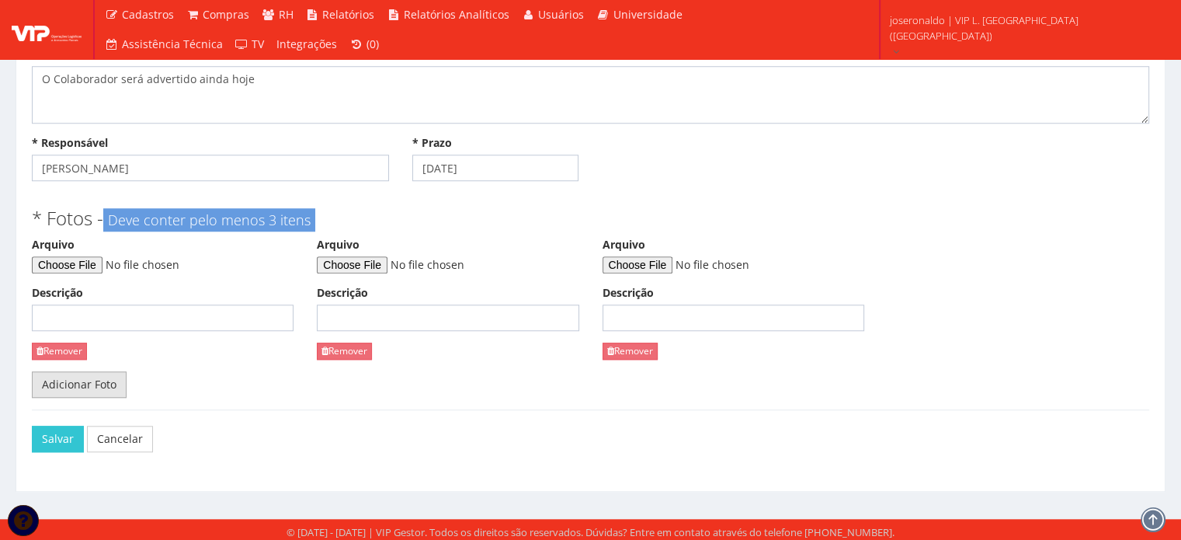
click at [92, 391] on link "Adicionar Foto" at bounding box center [79, 384] width 95 height 26
click at [96, 391] on link "Adicionar Foto" at bounding box center [79, 384] width 95 height 26
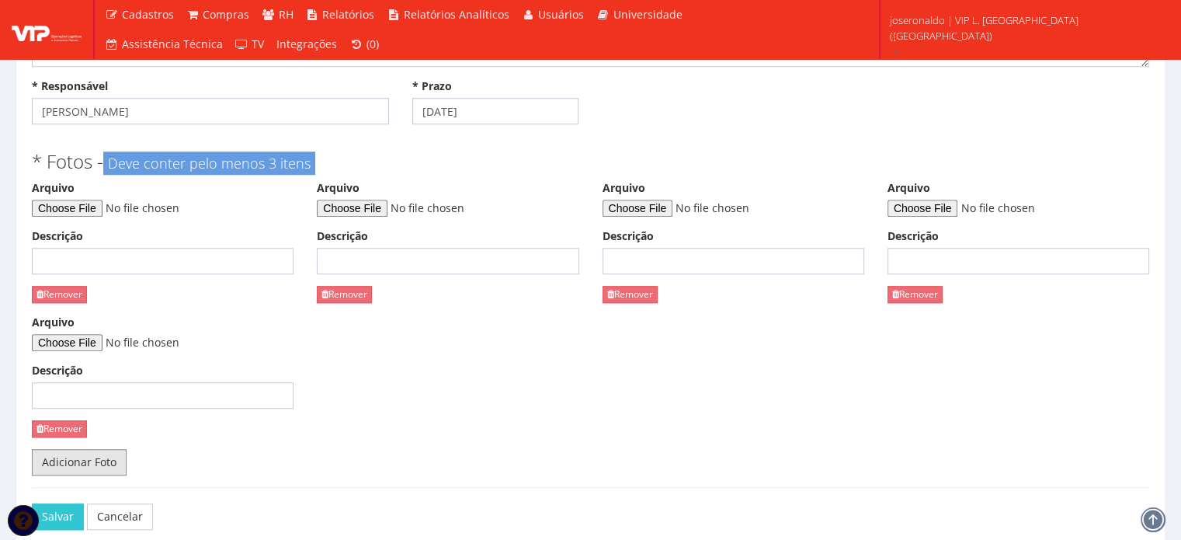
scroll to position [1453, 0]
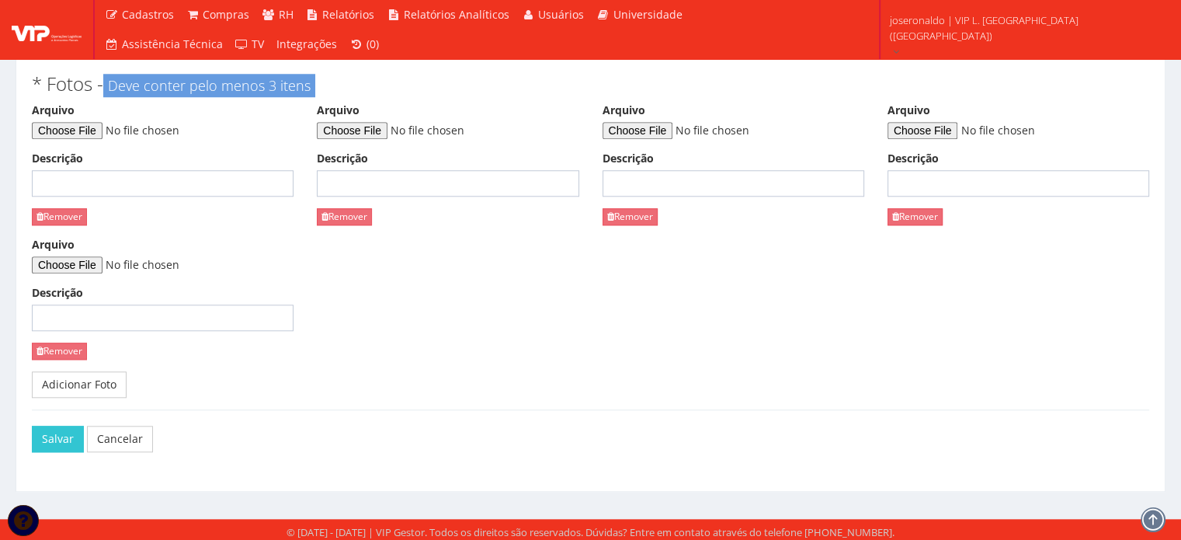
click at [80, 395] on div "* Fotos - Deve conter pelo menos 3 itens Arquivo Descrição Remover Arquivo Desc…" at bounding box center [590, 233] width 1141 height 350
click at [96, 390] on link "Adicionar Foto" at bounding box center [79, 384] width 95 height 26
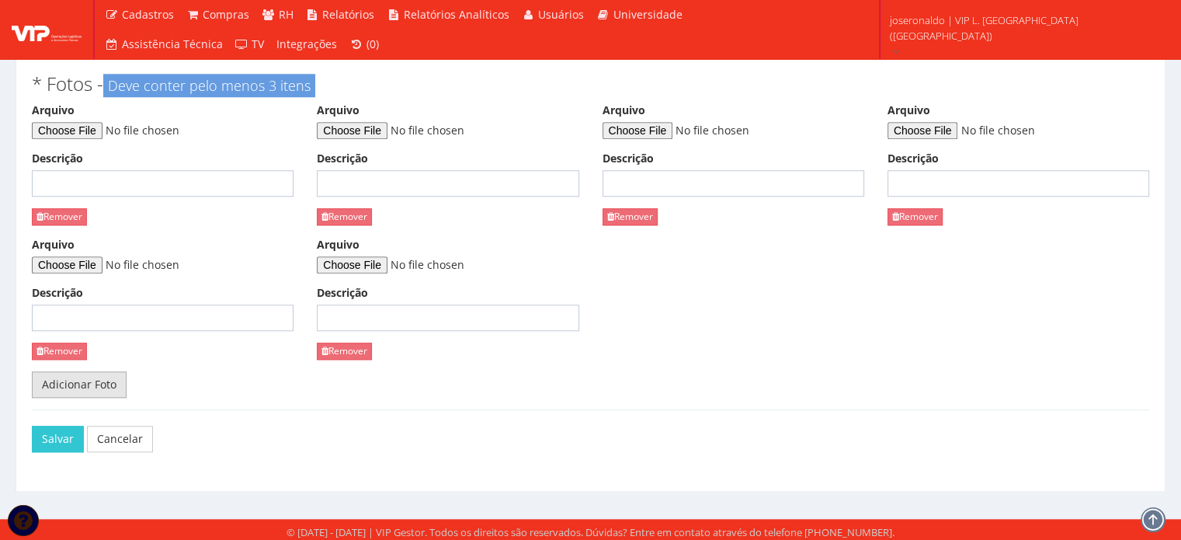
click at [97, 388] on link "Adicionar Foto" at bounding box center [79, 384] width 95 height 26
drag, startPoint x: 98, startPoint y: 388, endPoint x: 106, endPoint y: 385, distance: 9.1
click at [99, 388] on link "Adicionar Foto" at bounding box center [79, 384] width 95 height 26
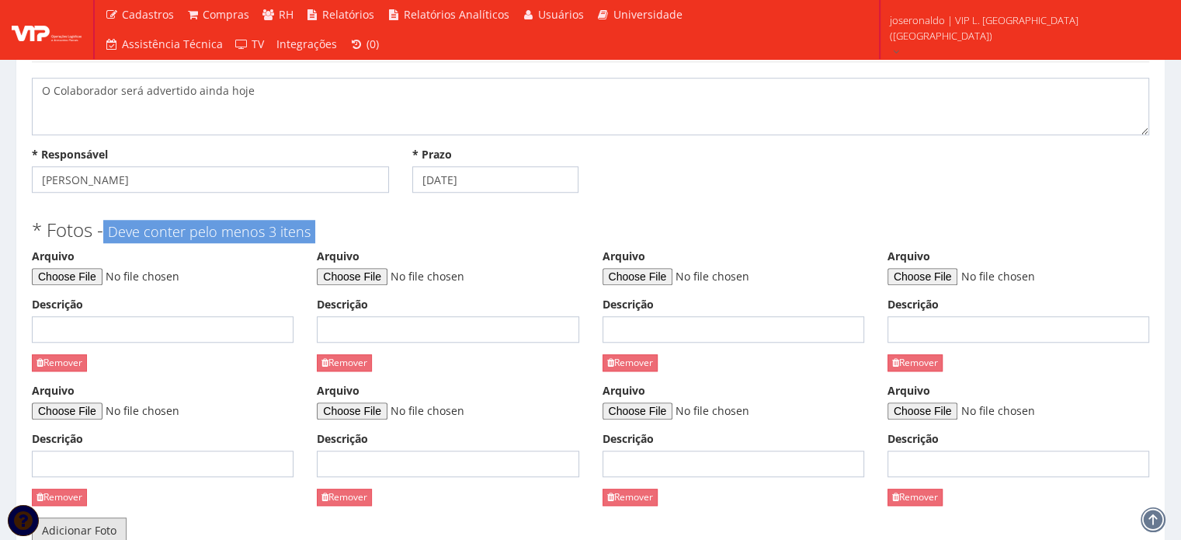
scroll to position [1298, 0]
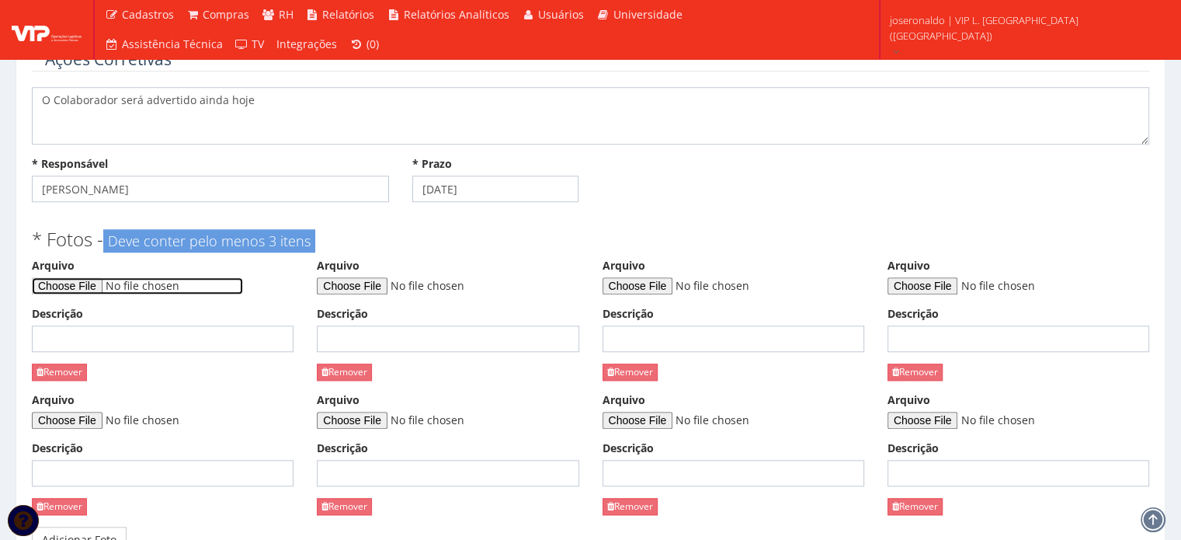
click at [64, 277] on input "Arquivo" at bounding box center [137, 285] width 211 height 17
type input "C:\fakepath\WhatsApp Video 2025-09-08 at 10.00.45.mp4"
click at [196, 343] on input "Descrição" at bounding box center [163, 338] width 262 height 26
type input "Vídeo do momento da queda do palete"
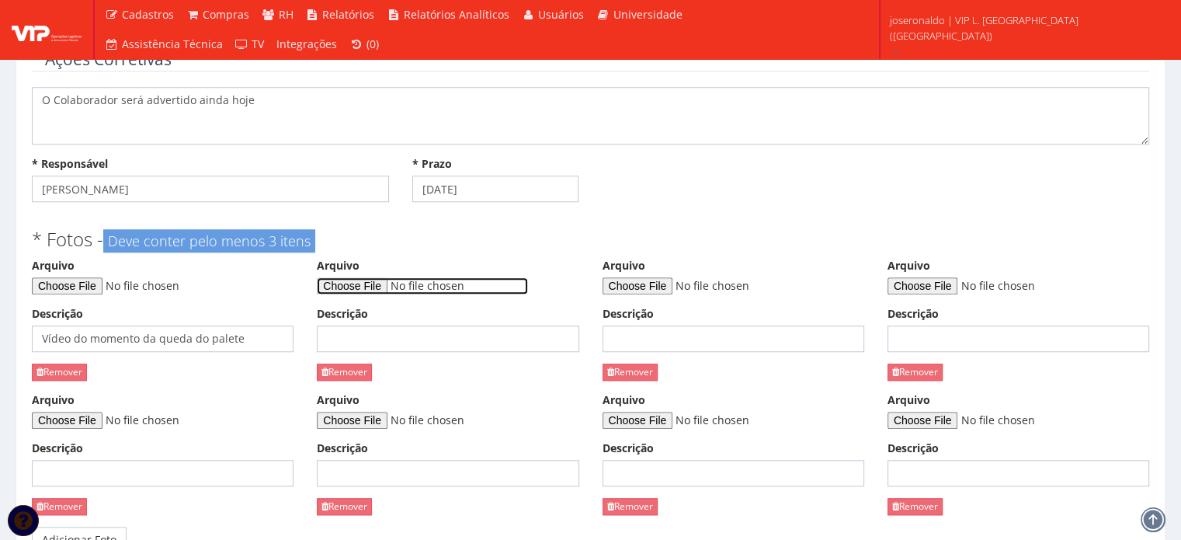
click at [398, 283] on input "Arquivo" at bounding box center [422, 285] width 211 height 17
type input "C:\fakepath\WhatsApp Image 2025-09-08 at 10.00.47.jpeg"
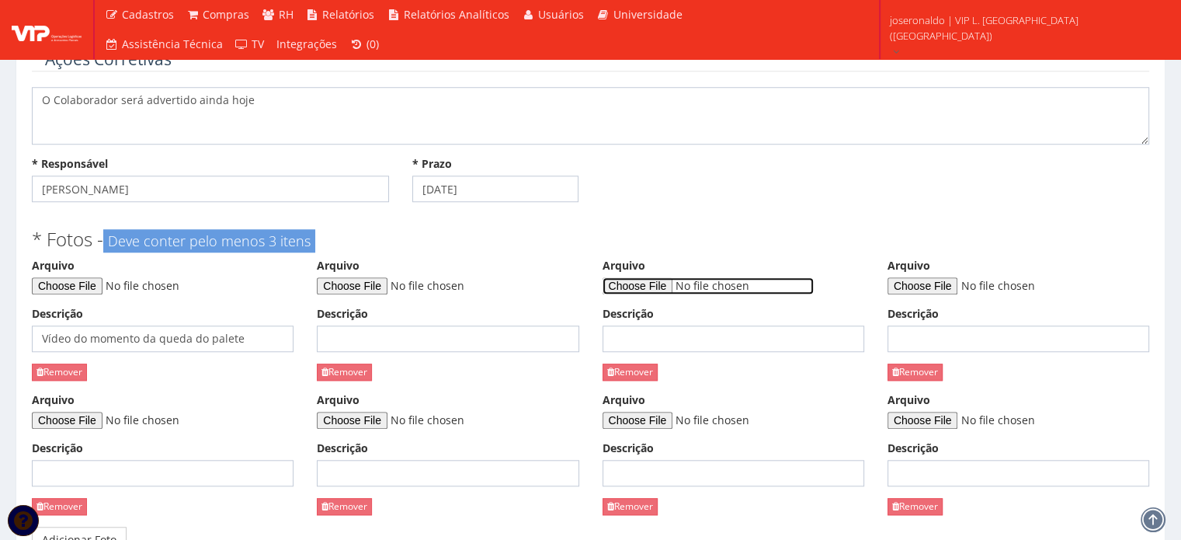
click at [668, 283] on input "Arquivo" at bounding box center [708, 285] width 211 height 17
type input "C:\fakepath\WhatsApp Image 2025-09-08 at 10.00.46 (1).jpeg"
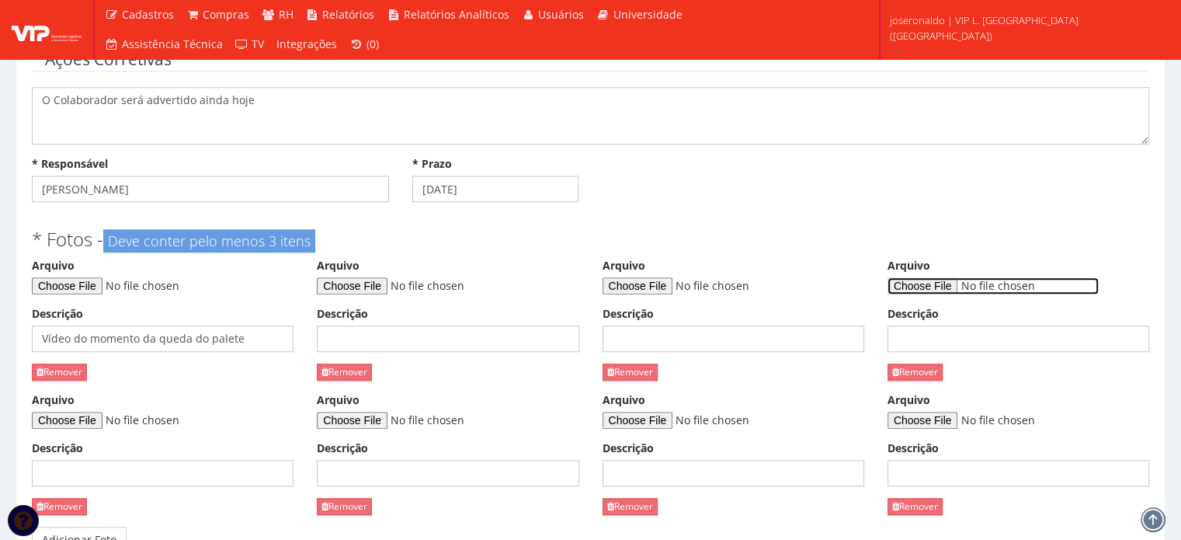
click at [926, 287] on input "Arquivo" at bounding box center [993, 285] width 211 height 17
type input "C:\fakepath\WhatsApp Image 2025-09-08 at 10.00.46.jpeg"
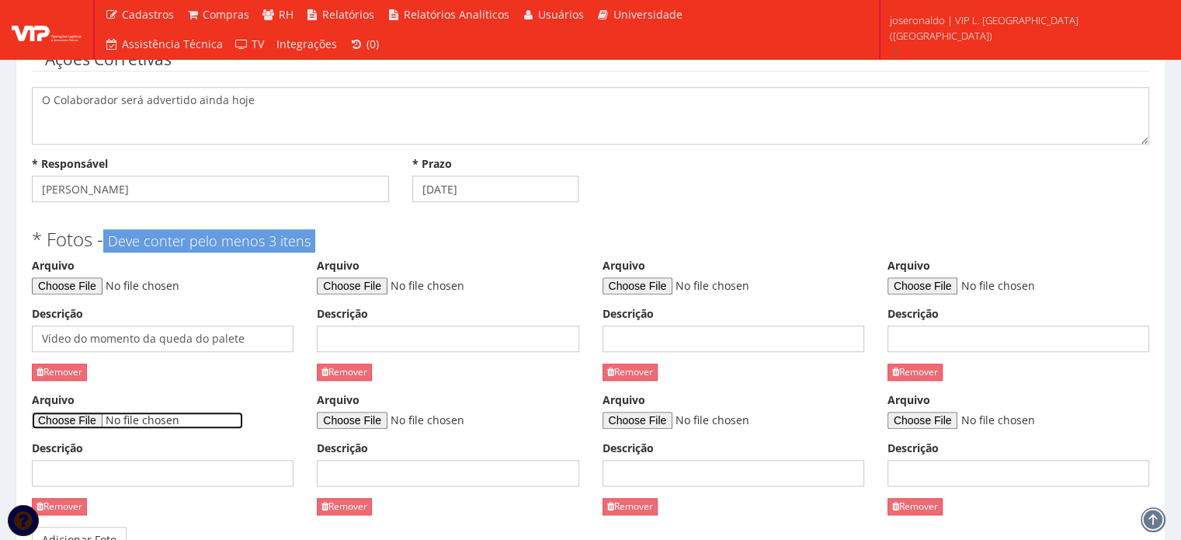
click at [85, 419] on input "Arquivo" at bounding box center [137, 420] width 211 height 17
type input "C:\fakepath\WhatsApp Image 2025-09-08 at 10.00.45 (1).jpeg"
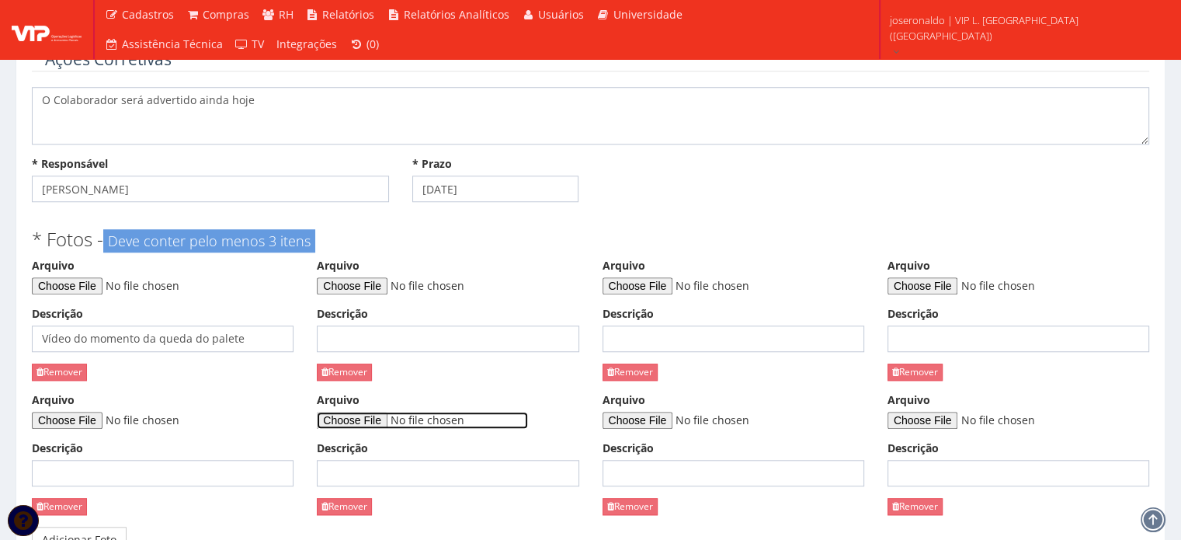
click at [384, 415] on input "Arquivo" at bounding box center [422, 420] width 211 height 17
type input "C:\fakepath\WhatsApp Image 2025-09-08 at 10.00.45.jpeg"
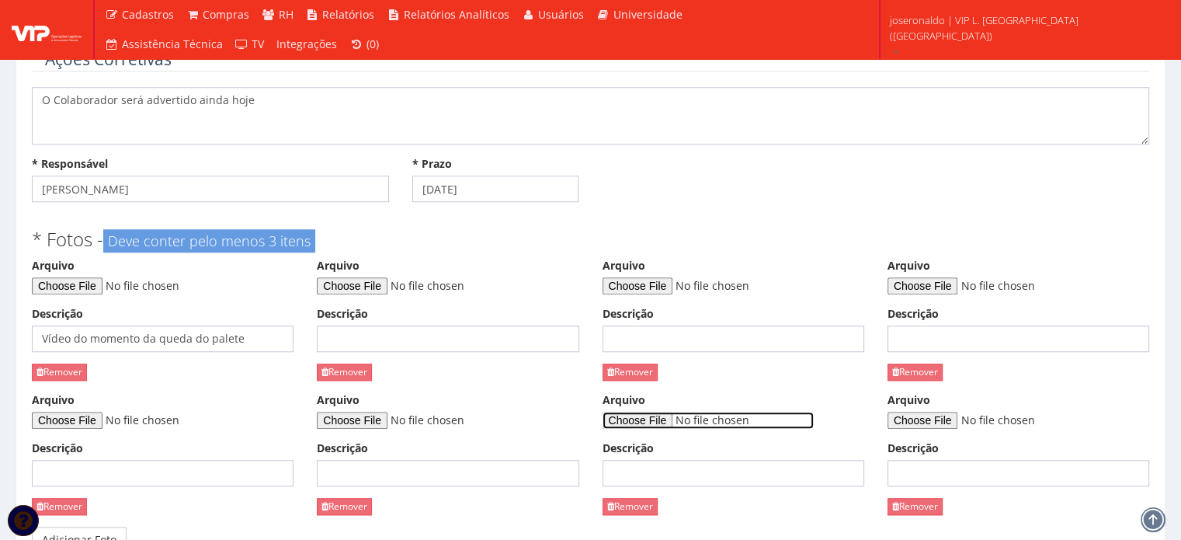
click at [668, 424] on input "Arquivo" at bounding box center [708, 420] width 211 height 17
type input "C:\fakepath\Imagem do WhatsApp de 2025-09-07 à(s) 22.25.21_ff242c06.jpg"
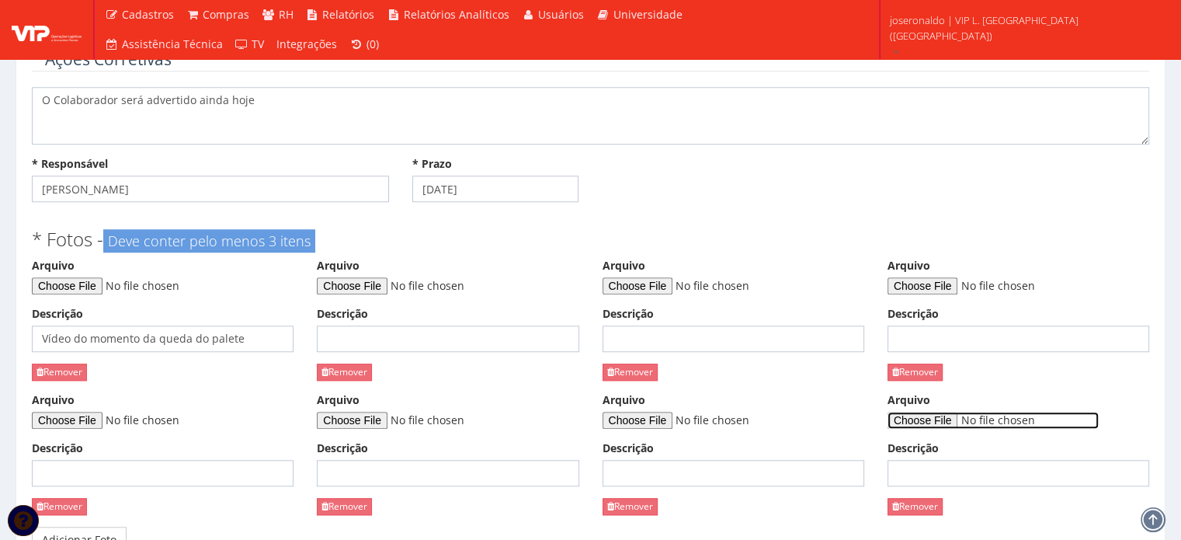
click at [944, 415] on input "Arquivo" at bounding box center [993, 420] width 211 height 17
type input "C:\fakepath\Imagem do WhatsApp de 2025-09-07 à(s) 22.25.22_b1d3b8da.jpg"
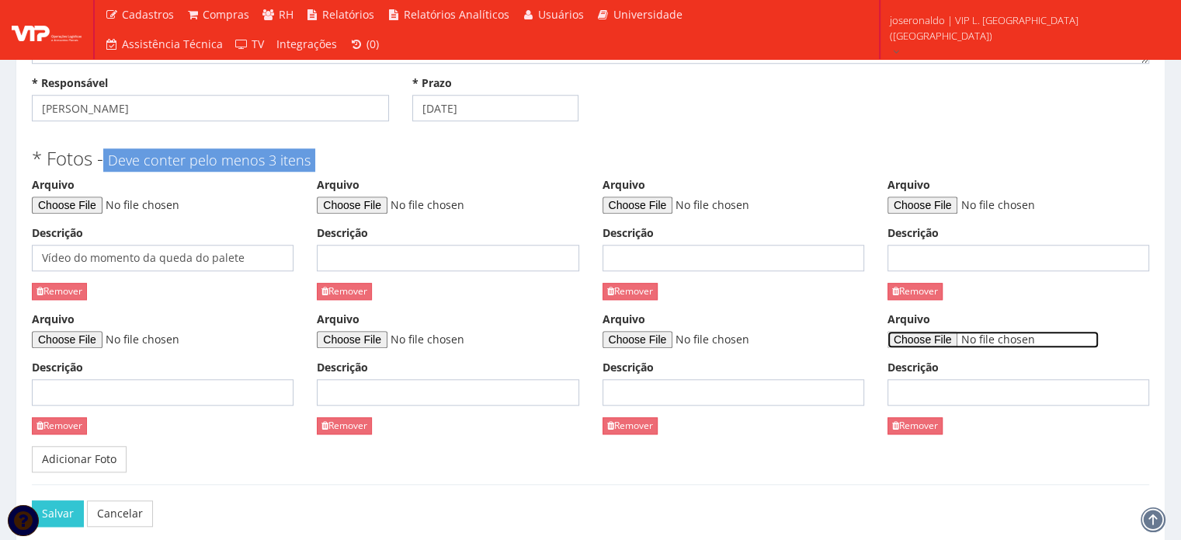
scroll to position [1453, 0]
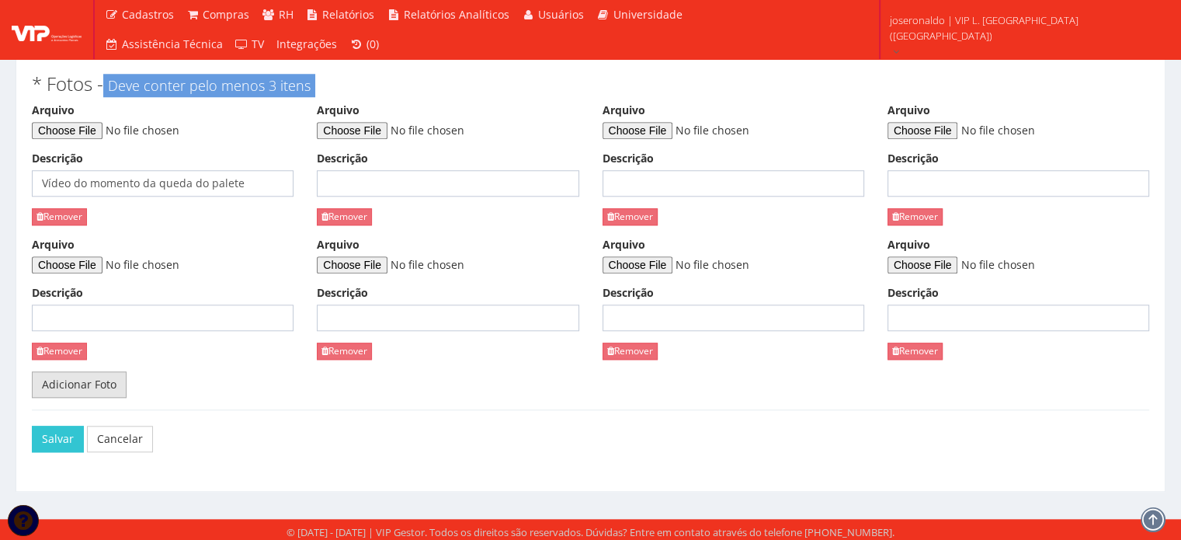
click at [65, 377] on link "Adicionar Foto" at bounding box center [79, 384] width 95 height 26
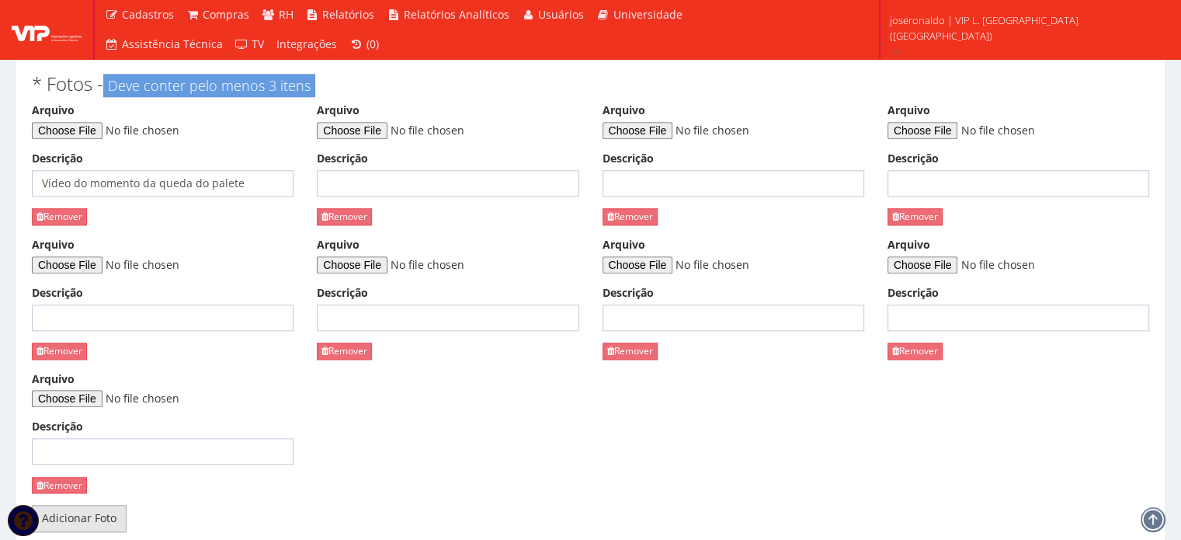
click at [77, 522] on link "Adicionar Foto" at bounding box center [79, 518] width 95 height 26
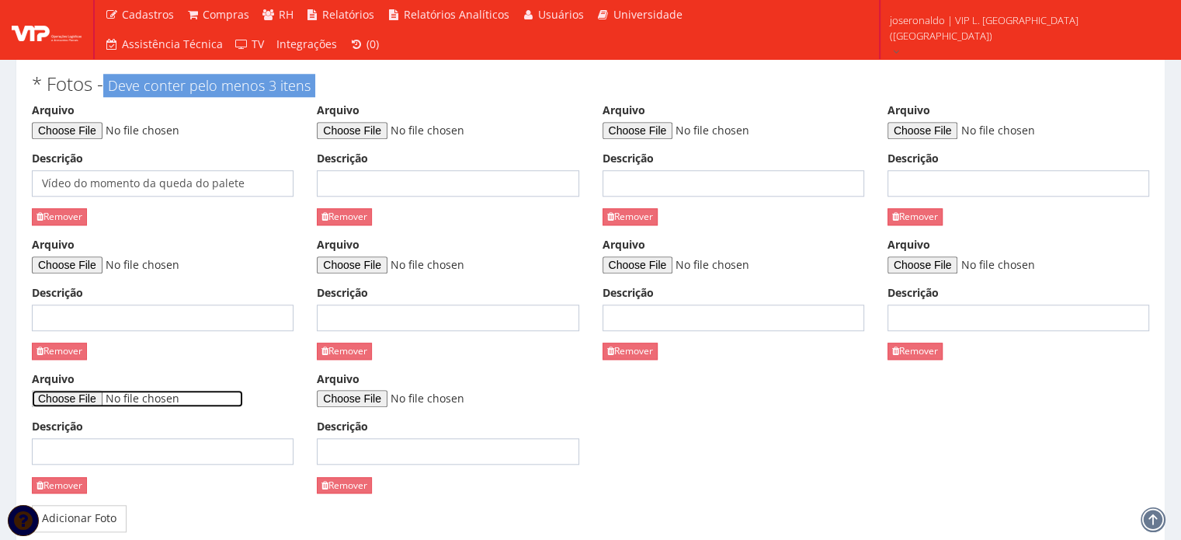
click at [103, 398] on input "Arquivo" at bounding box center [137, 398] width 211 height 17
type input "C:\fakepath\Imagem do WhatsApp de 2025-09-07 à(s) 22.25.24_d815ba9f.jpg"
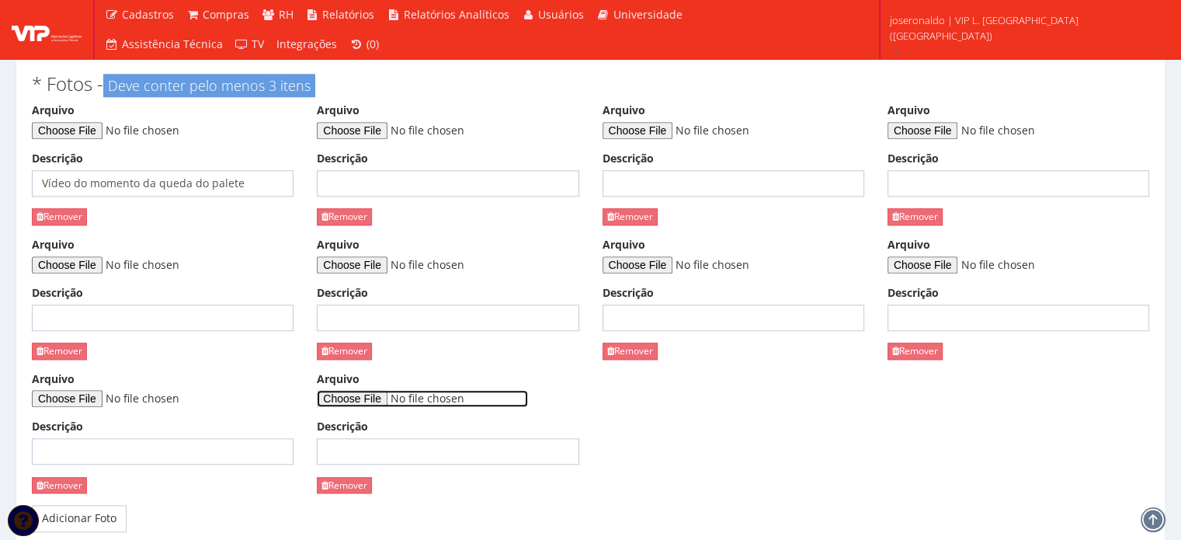
click at [363, 398] on input "Arquivo" at bounding box center [422, 398] width 211 height 17
type input "C:\fakepath\Imagem do WhatsApp de 2025-09-07 à(s) 22.25.24_d4967925.jpg"
click at [381, 170] on input "Descrição" at bounding box center [448, 183] width 262 height 26
click at [365, 181] on input "Descrição" at bounding box center [448, 183] width 262 height 26
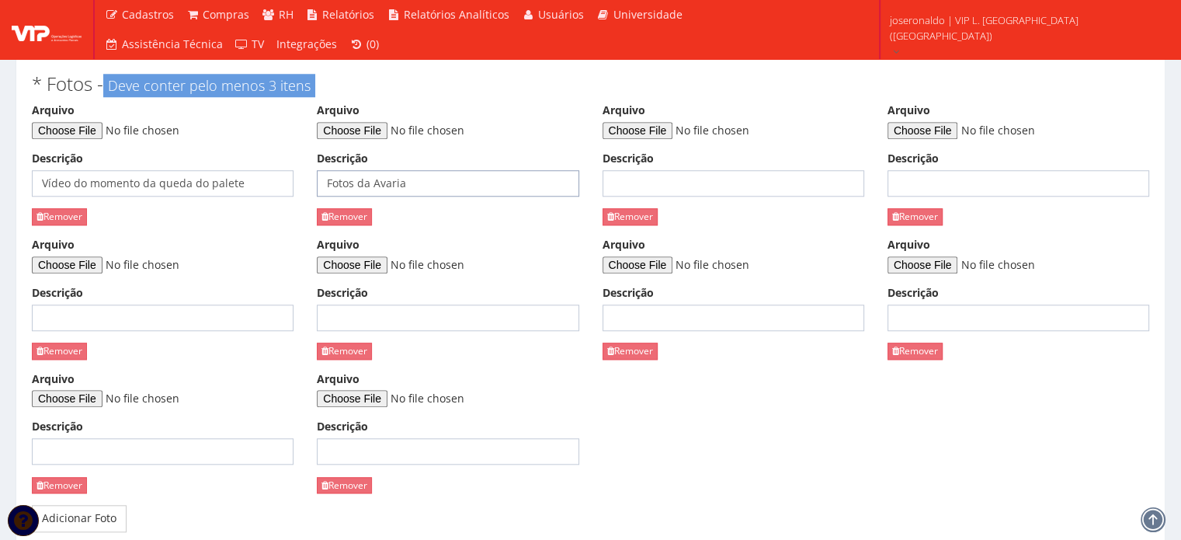
drag, startPoint x: 422, startPoint y: 189, endPoint x: 299, endPoint y: 183, distance: 123.7
click at [299, 183] on div "Arquivo Descrição Vídeo do momento da queda do palete Remover Arquivo Descrição…" at bounding box center [590, 304] width 1141 height 403
type input "Fotos da Avaria"
click at [656, 170] on input "Descrição" at bounding box center [734, 183] width 262 height 26
paste input "Fotos da Avaria"
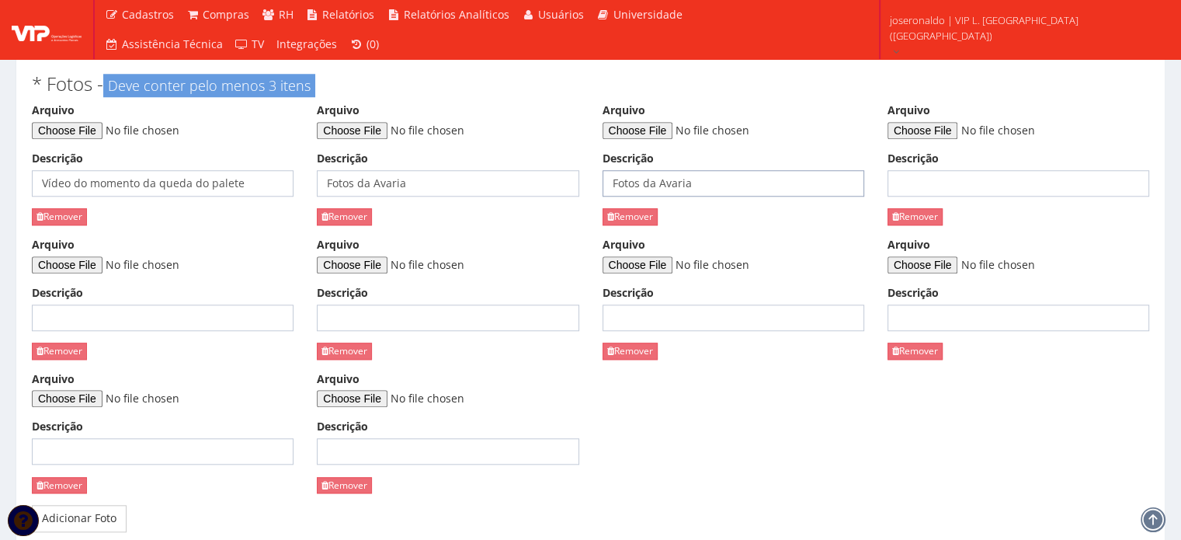
type input "Fotos da Avaria"
click at [909, 179] on input "Descrição" at bounding box center [1019, 183] width 262 height 26
paste input "Fotos da Avaria"
type input "Fotos da Avaria"
click at [224, 322] on input "Descrição" at bounding box center [163, 317] width 262 height 26
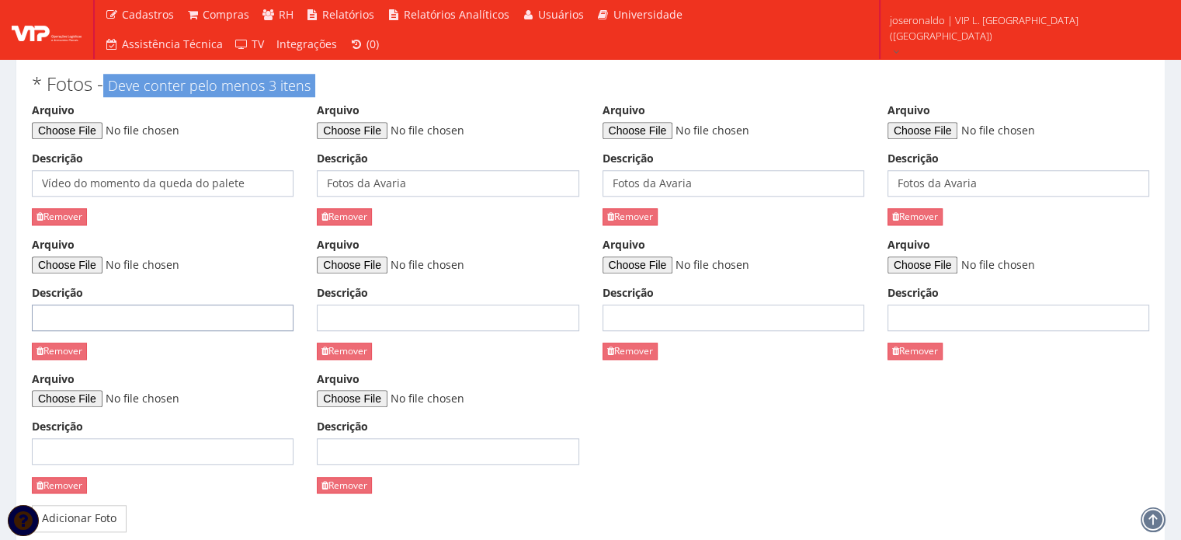
paste input "Fotos da Avaria"
type input "Fotos da Avaria"
click at [370, 308] on input "Descrição" at bounding box center [448, 317] width 262 height 26
paste input "Fotos da Avaria"
type input "Fotos da Avaria"
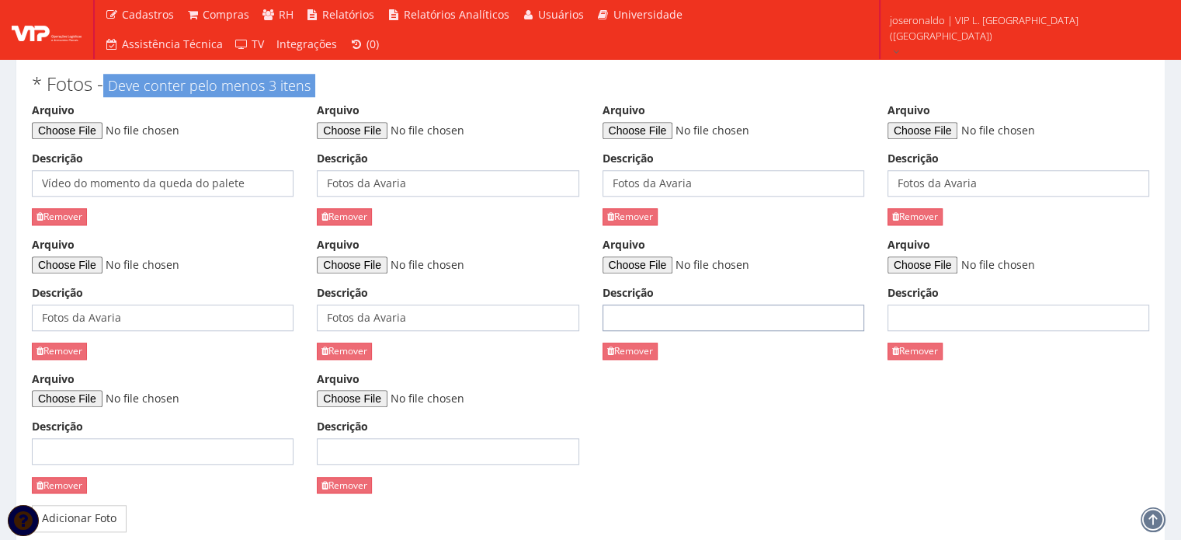
click at [642, 312] on input "Descrição" at bounding box center [734, 317] width 262 height 26
paste input "Fotos da Avaria"
type input "Fotos da Avaria"
click at [907, 314] on input "Descrição" at bounding box center [1019, 317] width 262 height 26
paste input "Fotos da Avaria"
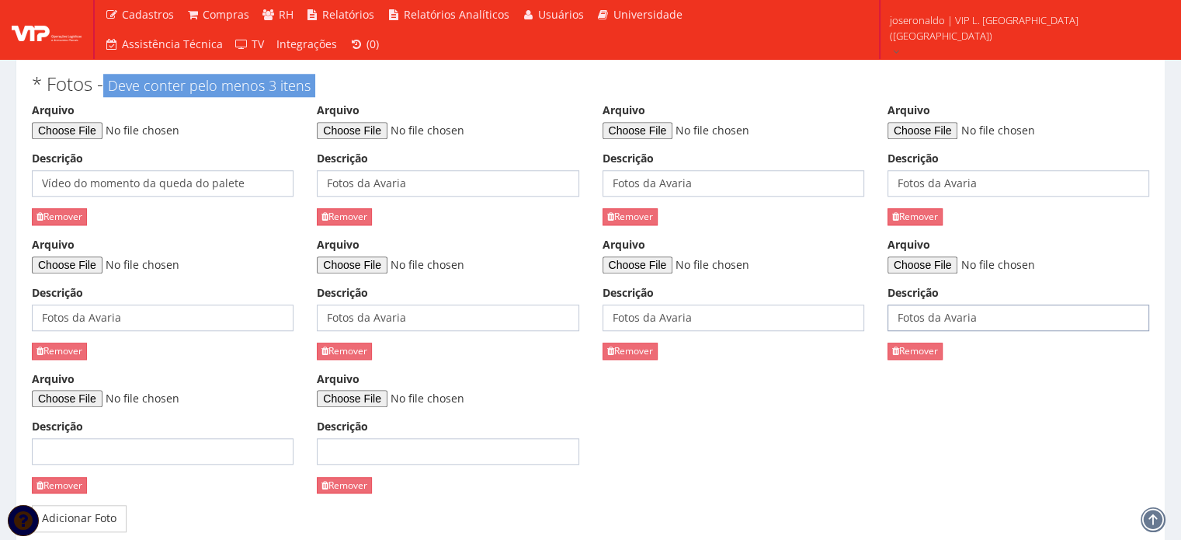
type input "Fotos da Avaria"
click at [127, 452] on input "Descrição" at bounding box center [163, 451] width 262 height 26
paste input "Fotos da Avaria"
type input "Fotos da Avaria"
click at [418, 446] on input "Descrição" at bounding box center [448, 451] width 262 height 26
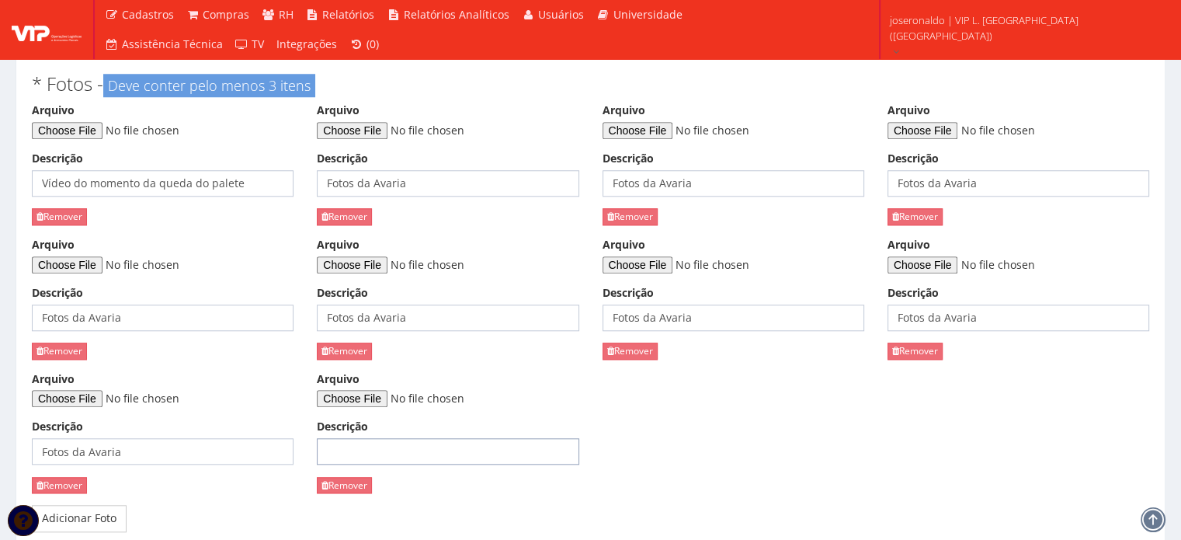
paste input "Fotos da Avaria"
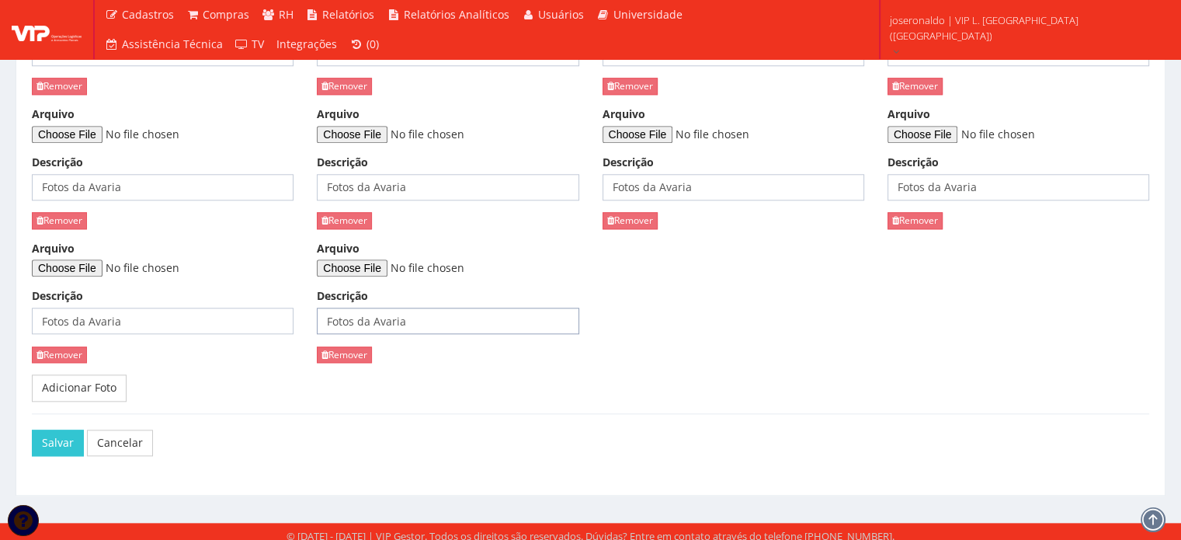
scroll to position [1587, 0]
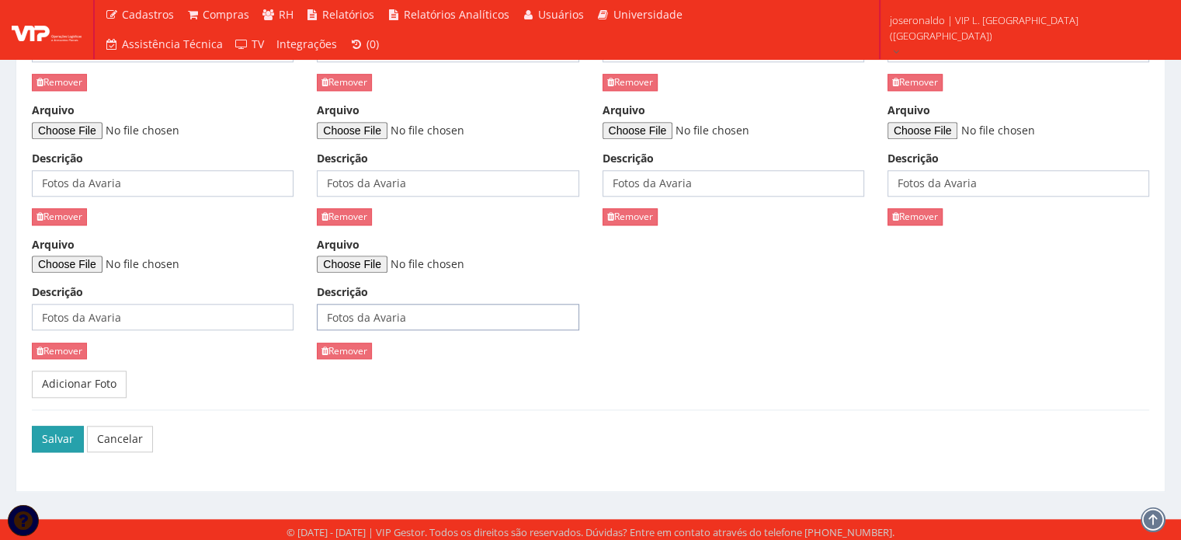
type input "Fotos da Avaria"
click at [58, 430] on button "Salvar" at bounding box center [58, 439] width 52 height 26
